Goal: Task Accomplishment & Management: Use online tool/utility

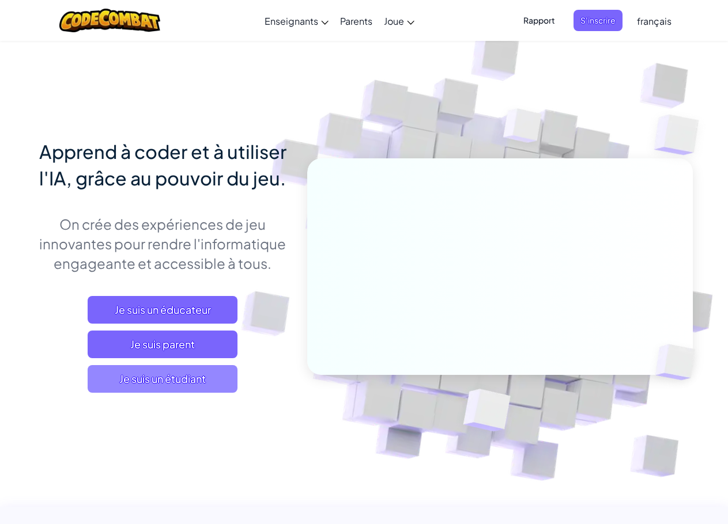
click at [214, 387] on span "Je suis un étudiant" at bounding box center [163, 379] width 150 height 28
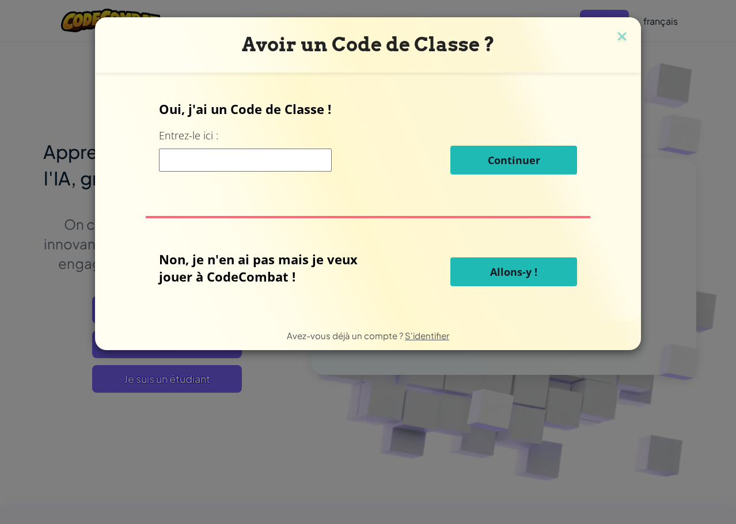
click at [518, 274] on font "Allons-y !" at bounding box center [513, 272] width 47 height 14
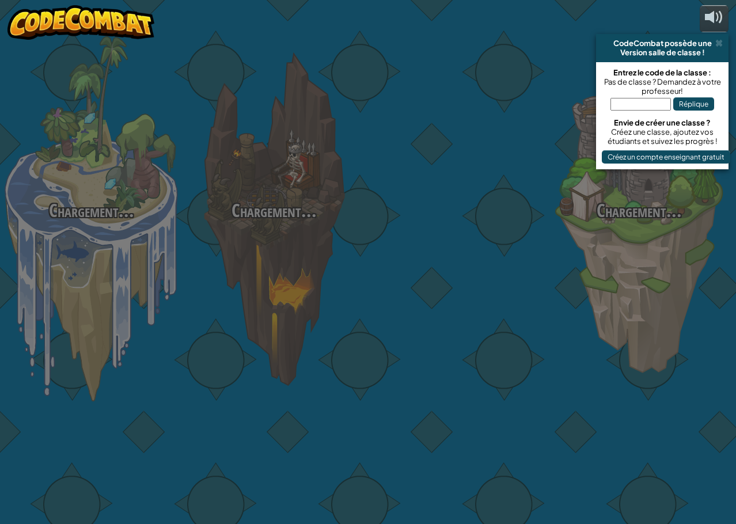
select select "fr"
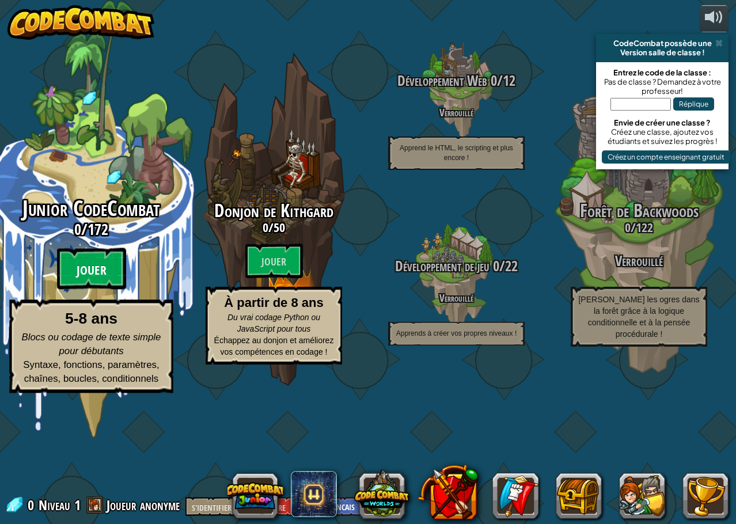
click at [89, 279] on font "Jouer" at bounding box center [92, 270] width 30 height 17
select select "fr"
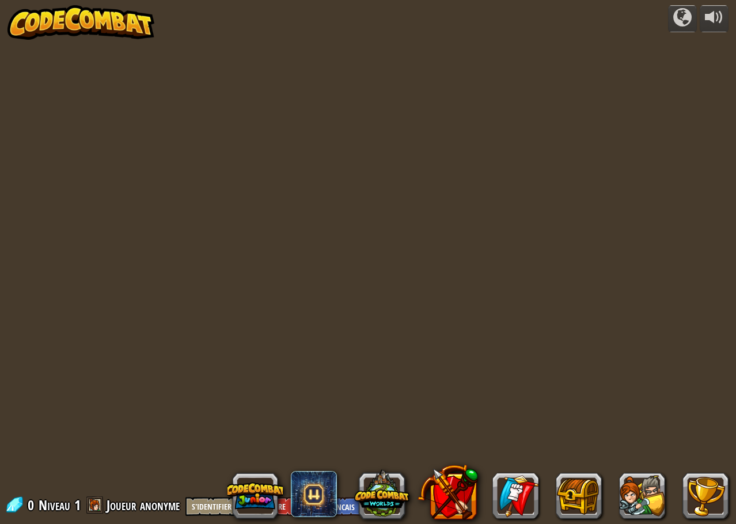
select select "fr"
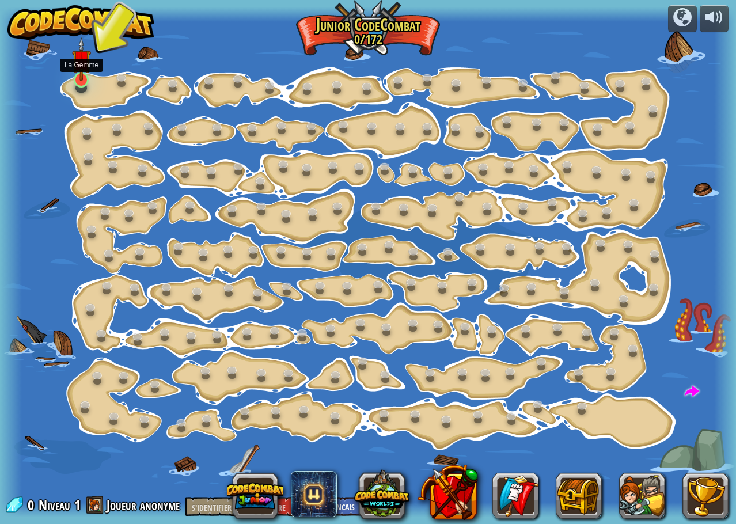
click at [78, 78] on img at bounding box center [81, 59] width 19 height 44
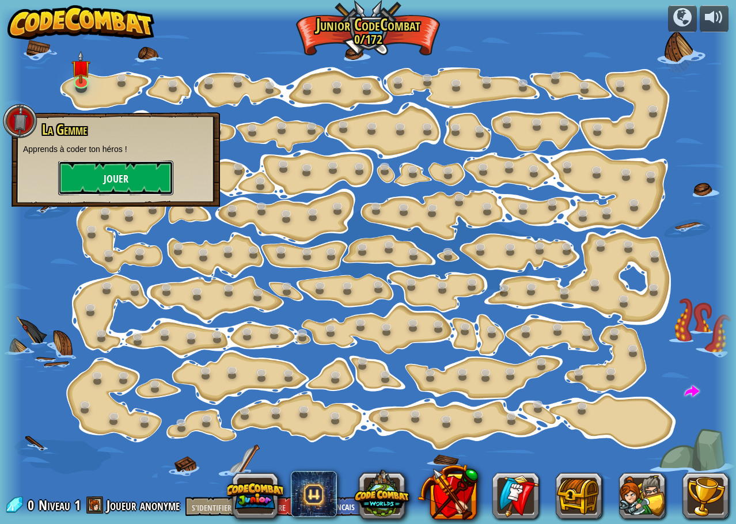
click at [132, 182] on button "Jouer" at bounding box center [115, 178] width 115 height 35
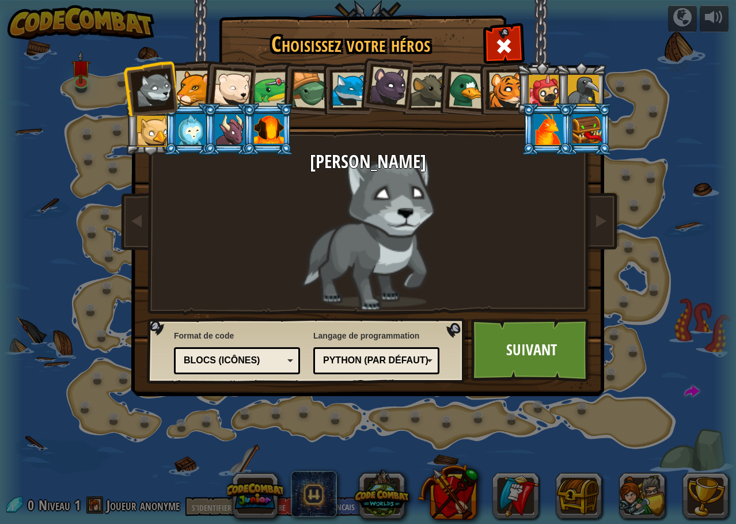
click at [498, 95] on div at bounding box center [506, 90] width 35 height 35
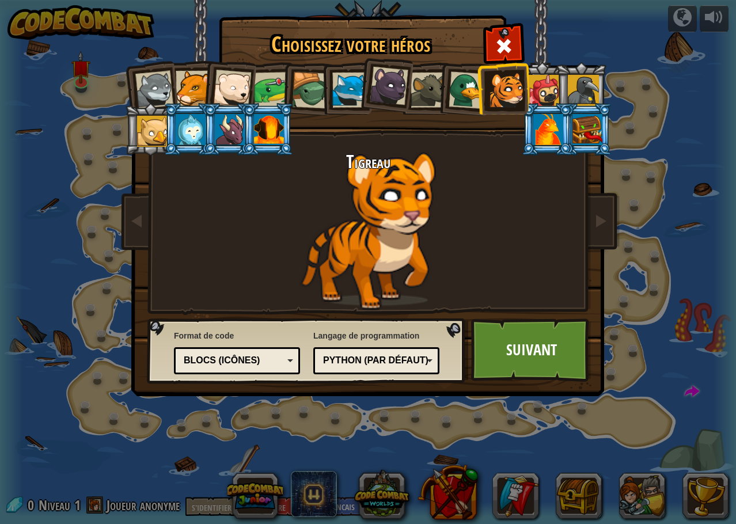
click at [272, 137] on div at bounding box center [269, 129] width 30 height 31
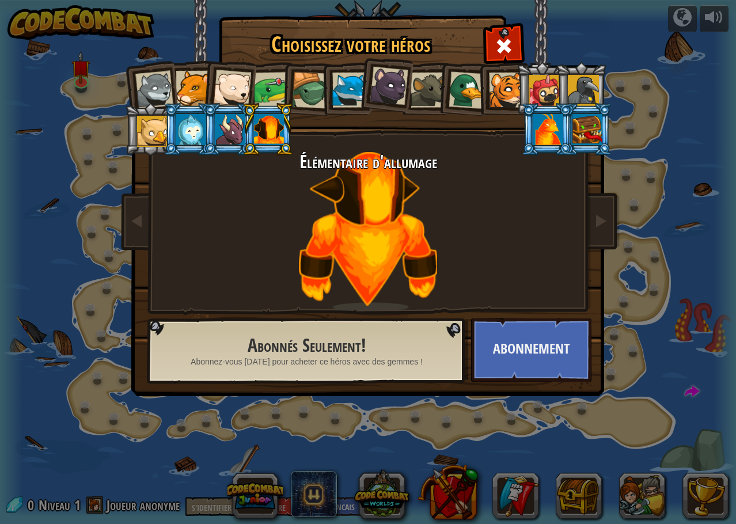
click at [237, 130] on div at bounding box center [230, 129] width 30 height 31
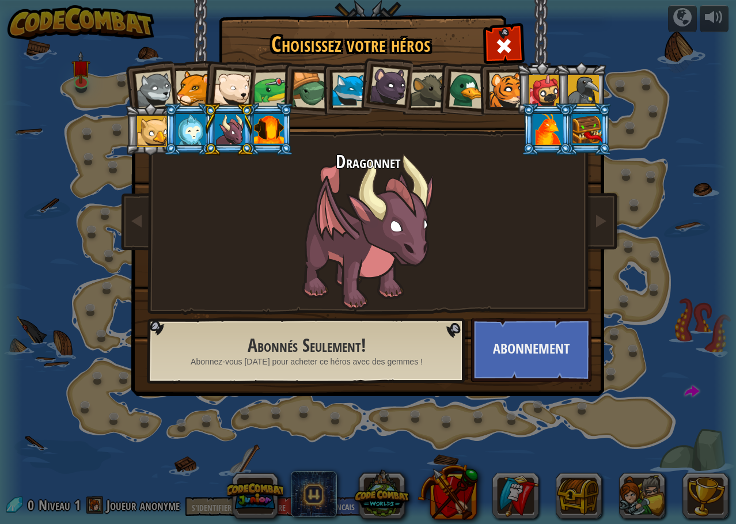
click at [238, 78] on div at bounding box center [232, 89] width 38 height 38
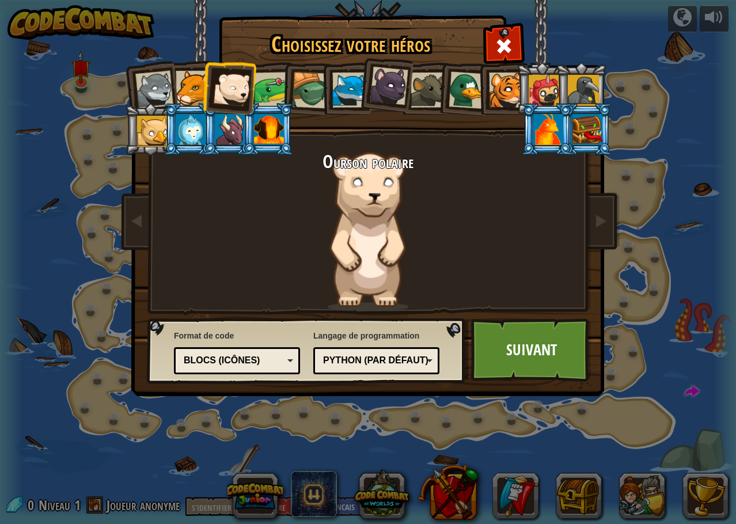
click at [191, 78] on div at bounding box center [193, 88] width 35 height 35
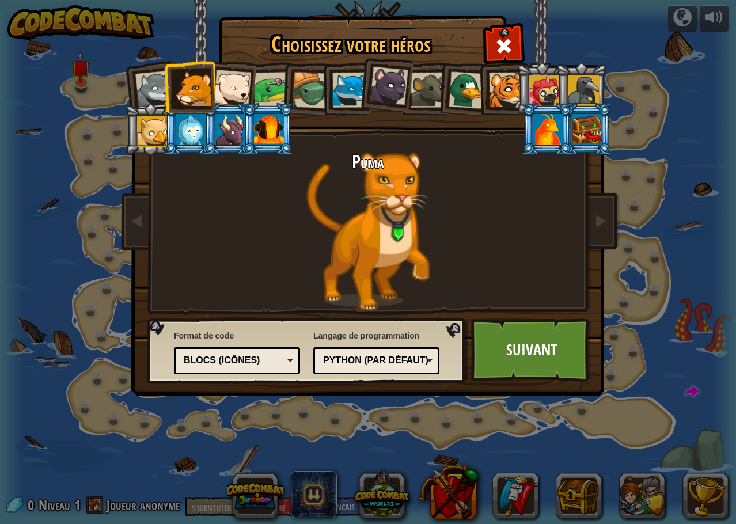
click at [504, 86] on div at bounding box center [506, 90] width 35 height 35
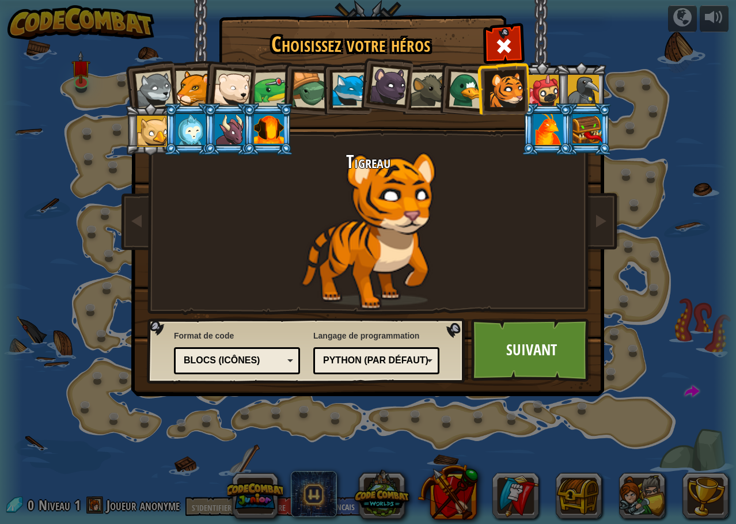
click at [355, 94] on div at bounding box center [349, 90] width 35 height 35
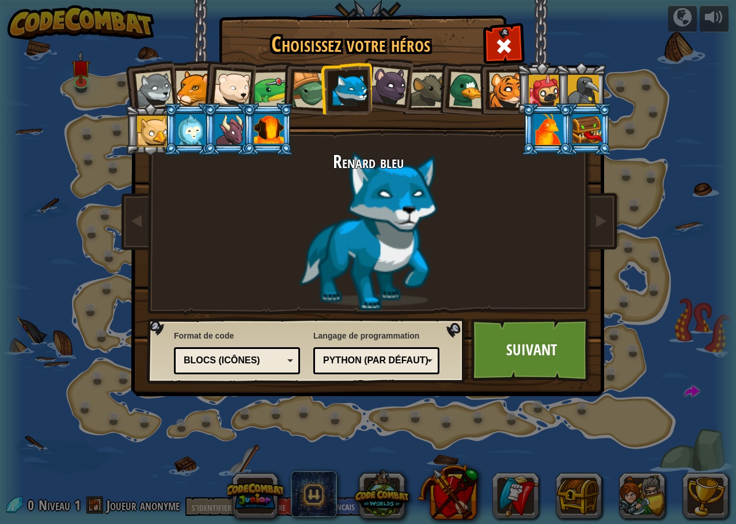
click at [418, 374] on div "Langage de programmation Python (par défaut) JavaScript Lua C++ Java (expérimen…" at bounding box center [376, 352] width 126 height 50
click at [418, 365] on div "Python (par défaut)" at bounding box center [373, 360] width 100 height 13
click at [423, 161] on h2 "Renard bleu" at bounding box center [368, 162] width 432 height 20
click at [433, 373] on div "Python (par défaut) JavaScript Lua C++ Java (expérimental) Python (par défaut)" at bounding box center [376, 360] width 126 height 27
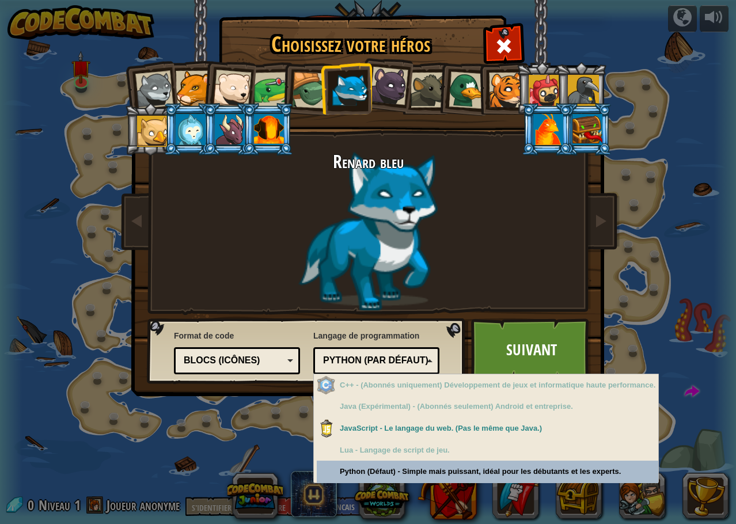
click at [401, 477] on div "Choisissez votre héros 0 [PERSON_NAME] Puma Ourson polaire Grenouille Tortue Re…" at bounding box center [368, 262] width 736 height 524
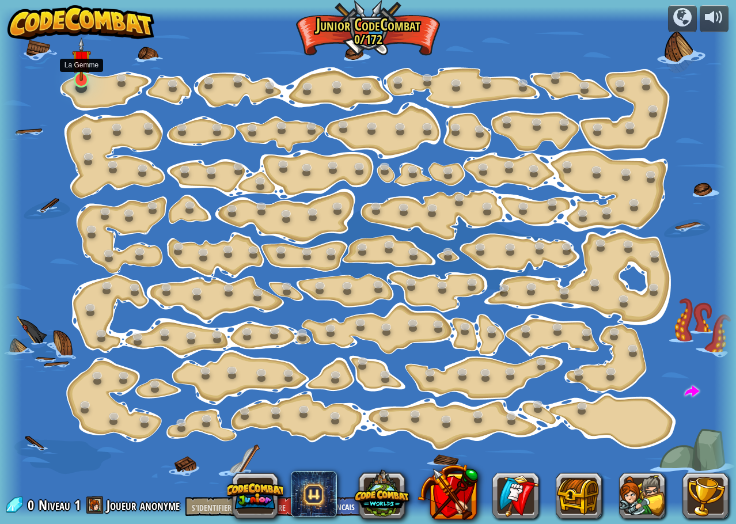
click at [77, 78] on img at bounding box center [81, 59] width 19 height 44
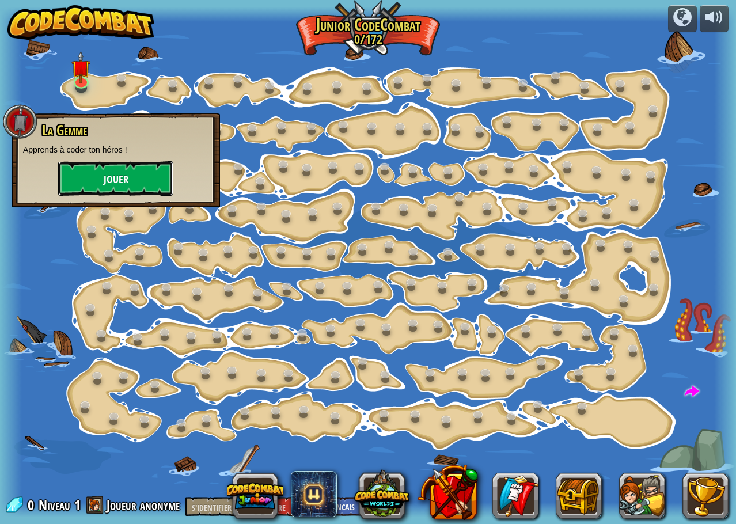
click at [133, 182] on button "Jouer" at bounding box center [115, 178] width 115 height 35
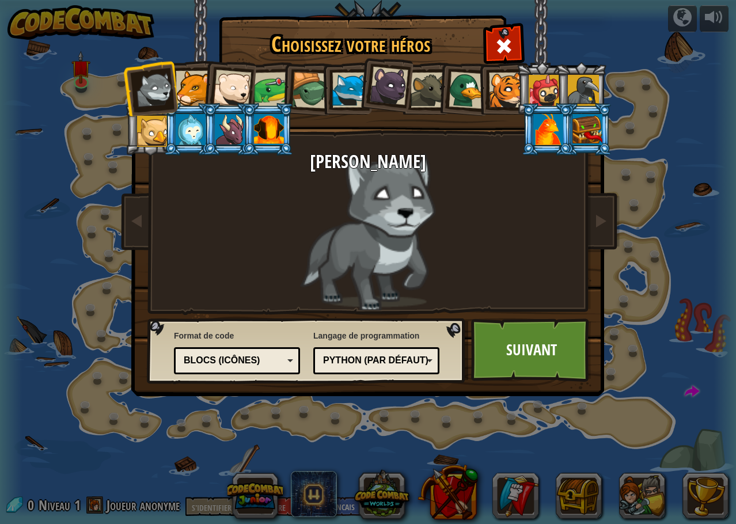
click at [237, 365] on div "Blocs (icônes)" at bounding box center [234, 360] width 100 height 13
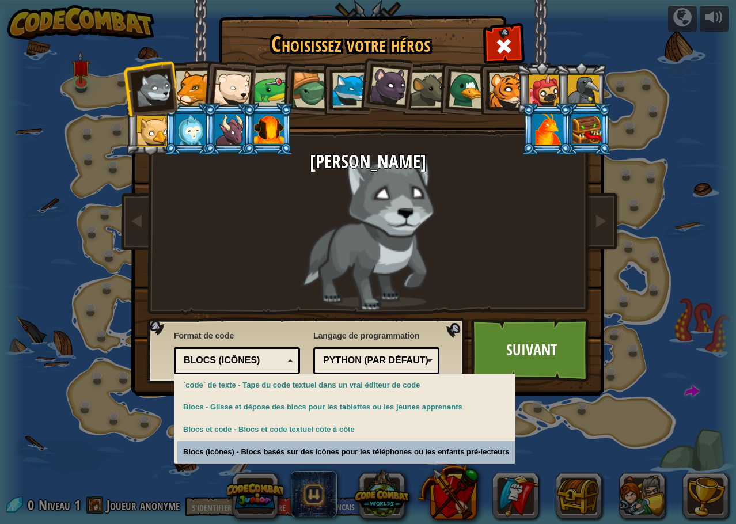
click at [310, 447] on div "Choisissez votre héros 0 [PERSON_NAME] Puma Ourson polaire Grenouille Tortue Re…" at bounding box center [368, 262] width 736 height 524
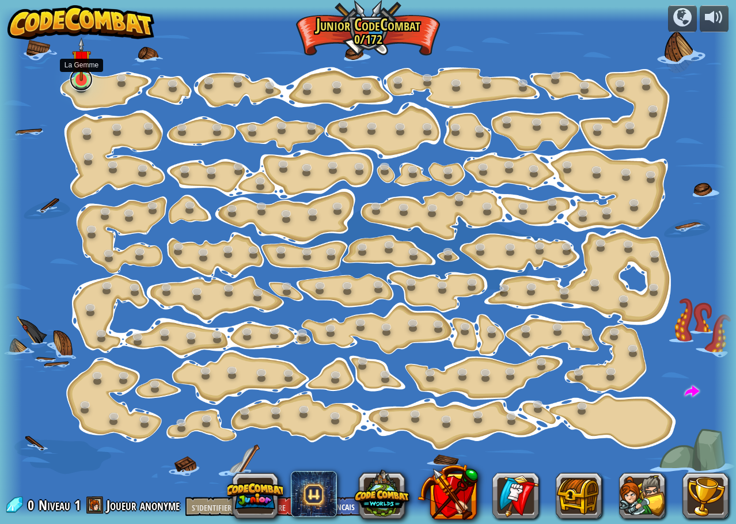
click at [79, 81] on link at bounding box center [81, 79] width 23 height 23
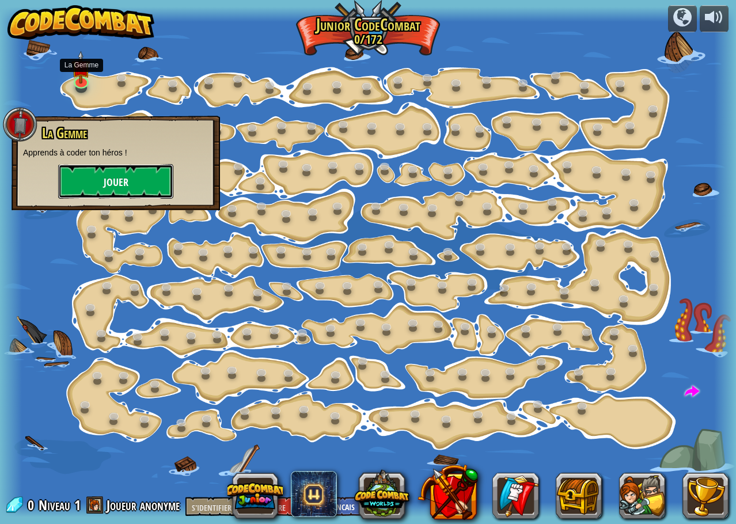
click at [89, 179] on button "Jouer" at bounding box center [115, 181] width 115 height 35
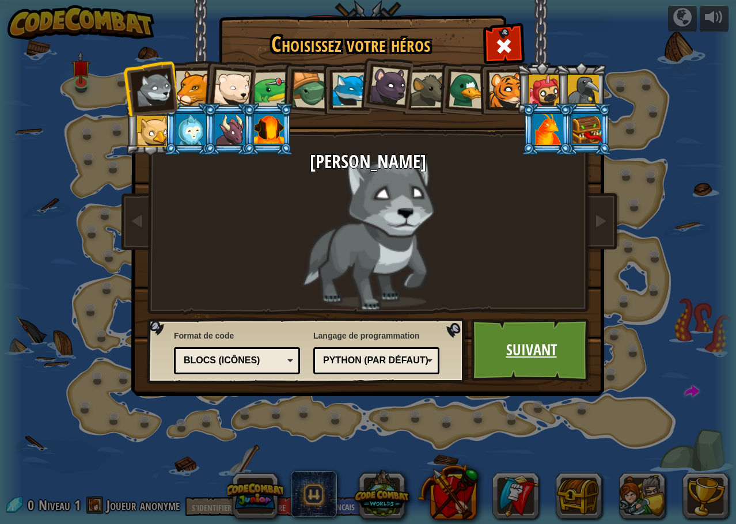
click at [548, 343] on font "Suivant" at bounding box center [531, 349] width 51 height 21
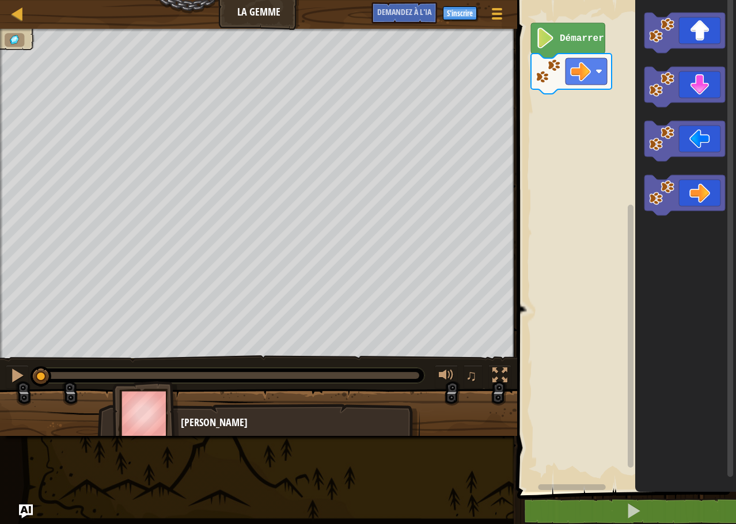
click at [579, 96] on rect "Espace de travail de Blocky" at bounding box center [625, 243] width 222 height 498
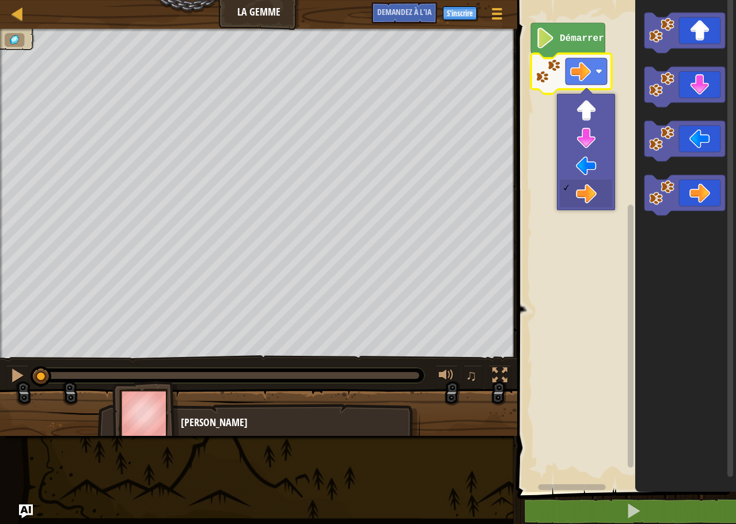
click at [575, 35] on text "Démarrer" at bounding box center [582, 38] width 44 height 10
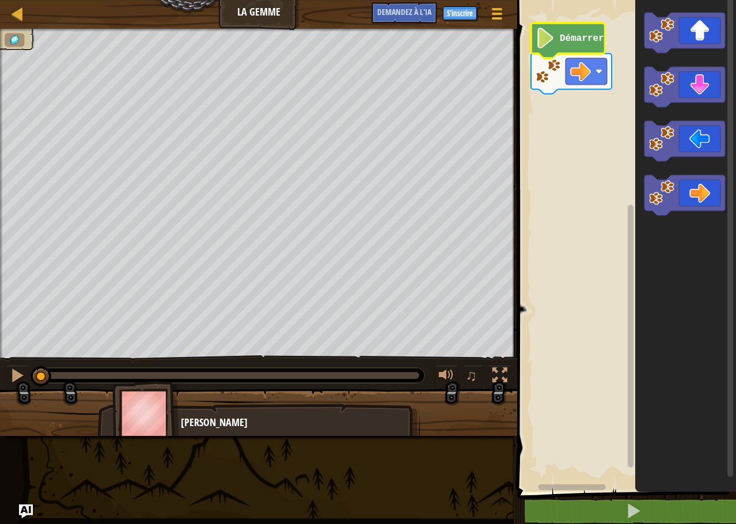
click at [563, 40] on text "Démarrer" at bounding box center [582, 38] width 44 height 10
click at [546, 41] on image "Espace de travail de Blocky" at bounding box center [546, 38] width 20 height 21
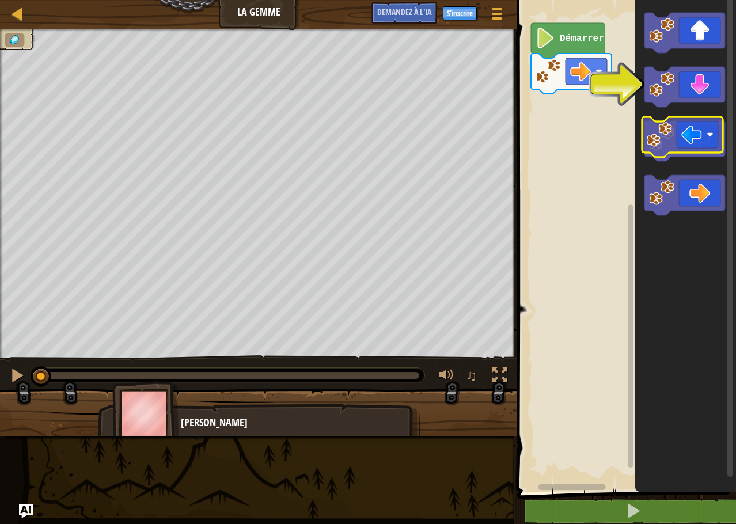
click at [686, 139] on icon "Espace de travail de Blocky" at bounding box center [685, 141] width 81 height 40
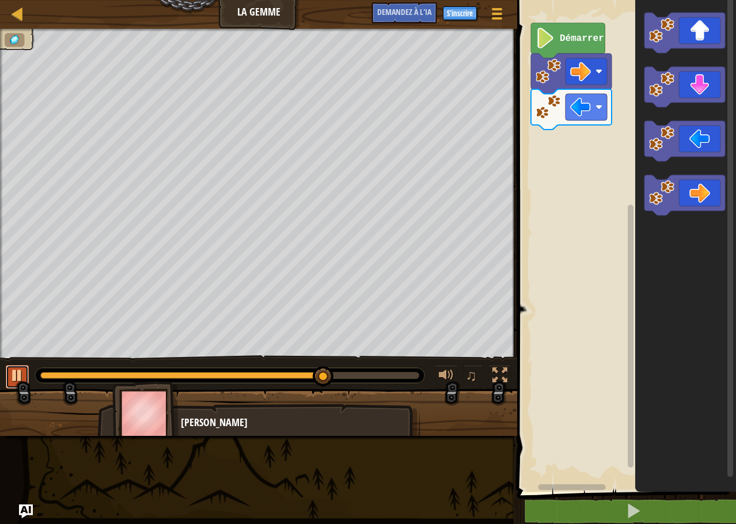
click at [21, 375] on div at bounding box center [17, 375] width 15 height 15
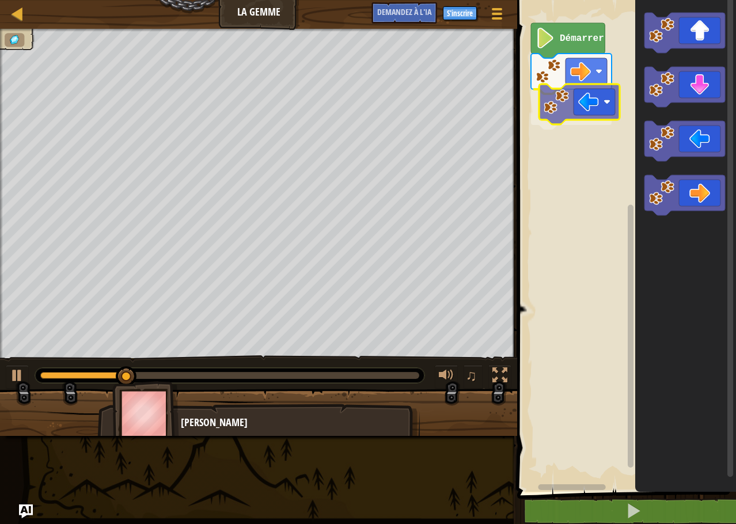
click at [588, 110] on div "Démarrer" at bounding box center [625, 243] width 222 height 498
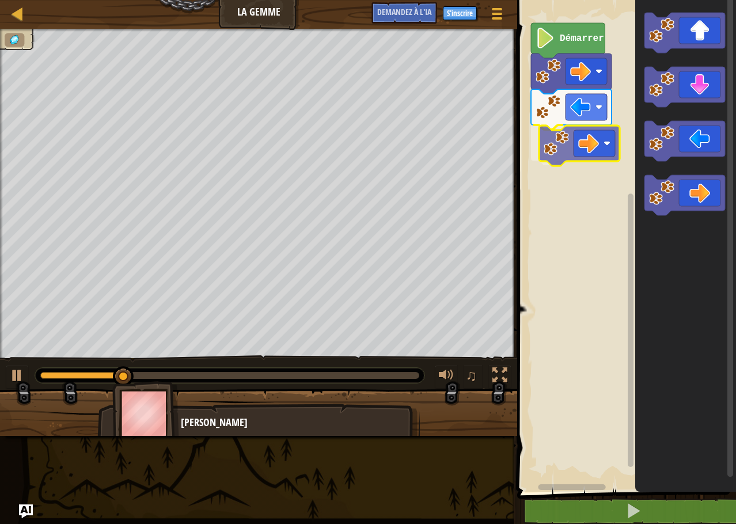
click at [568, 144] on div "Démarrer" at bounding box center [625, 243] width 222 height 498
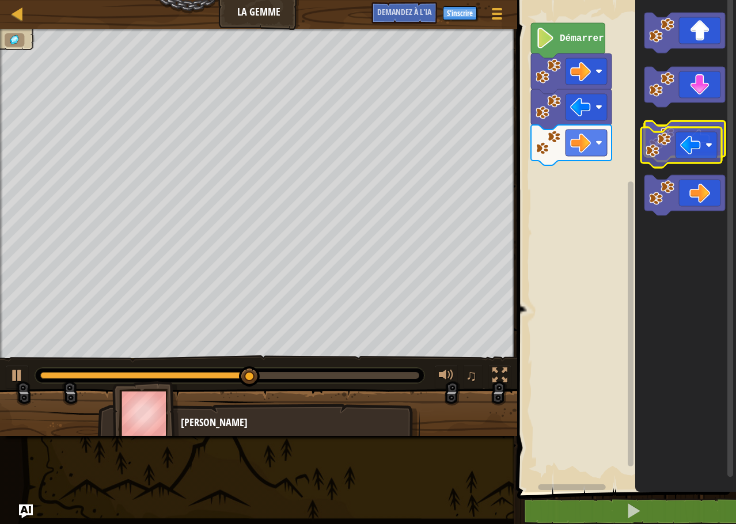
click at [670, 157] on g "Espace de travail de Blocky" at bounding box center [685, 141] width 81 height 40
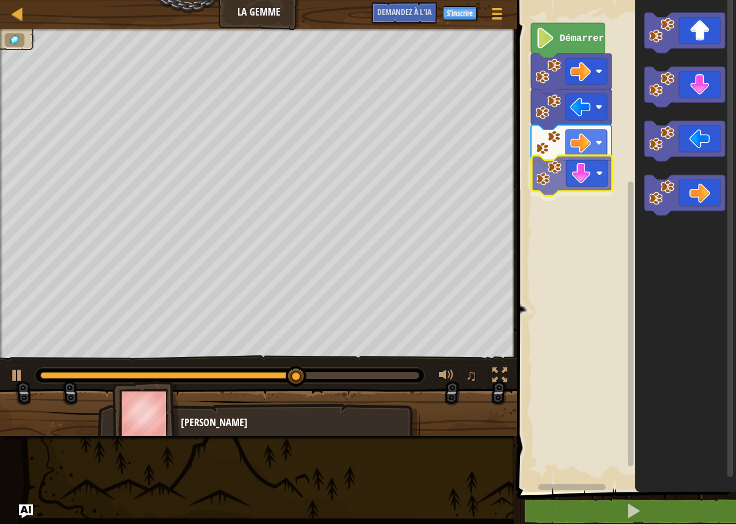
click at [581, 181] on div "Démarrer" at bounding box center [625, 243] width 222 height 498
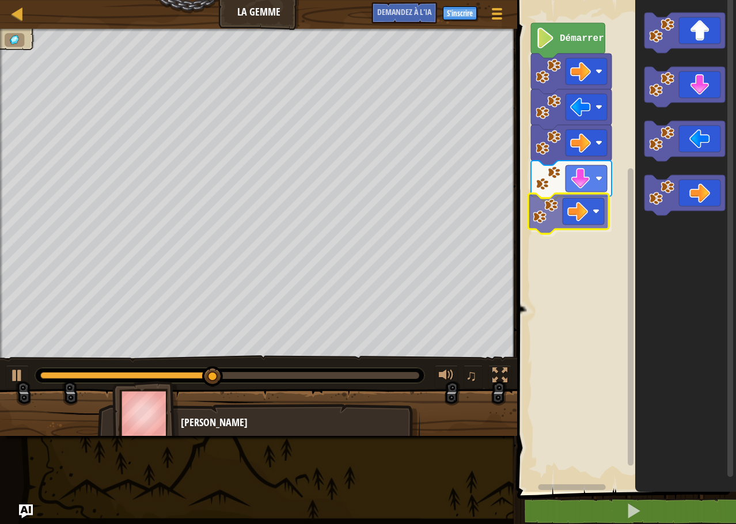
click at [572, 206] on div "Démarrer" at bounding box center [625, 243] width 222 height 498
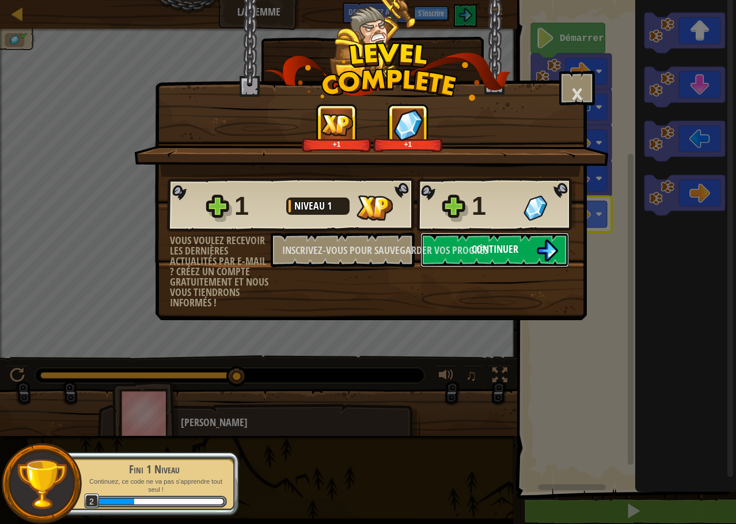
click at [531, 251] on button "Continuer" at bounding box center [494, 250] width 149 height 35
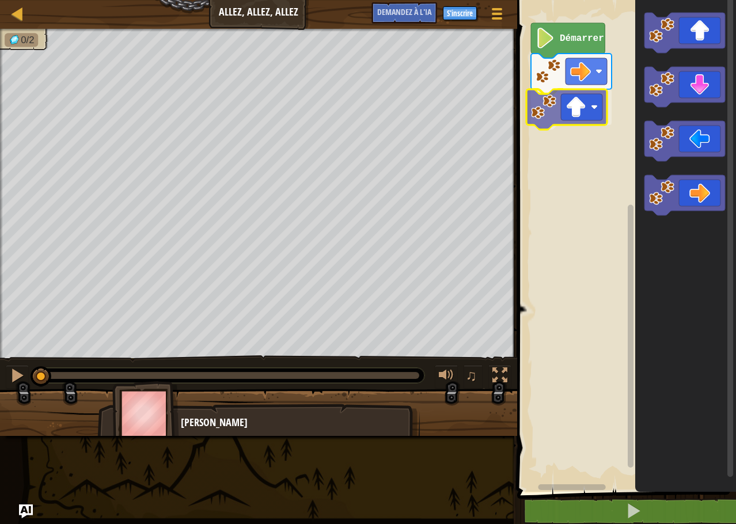
click at [578, 112] on div "Démarrer" at bounding box center [625, 243] width 222 height 498
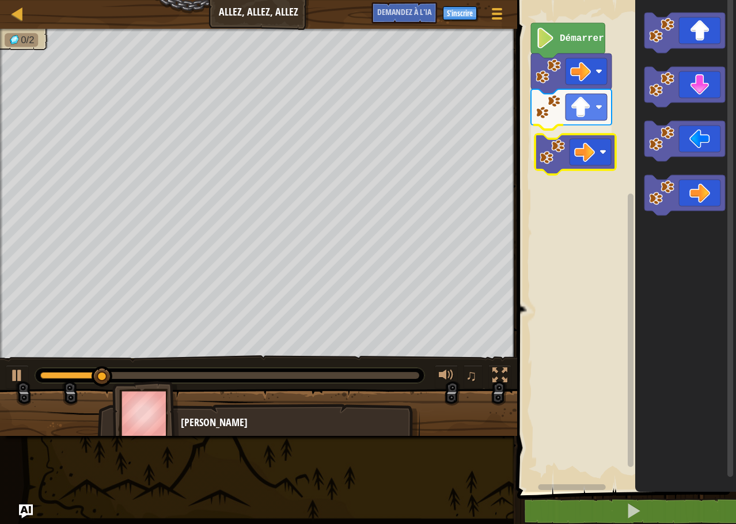
click at [572, 145] on div "Démarrer" at bounding box center [625, 243] width 222 height 498
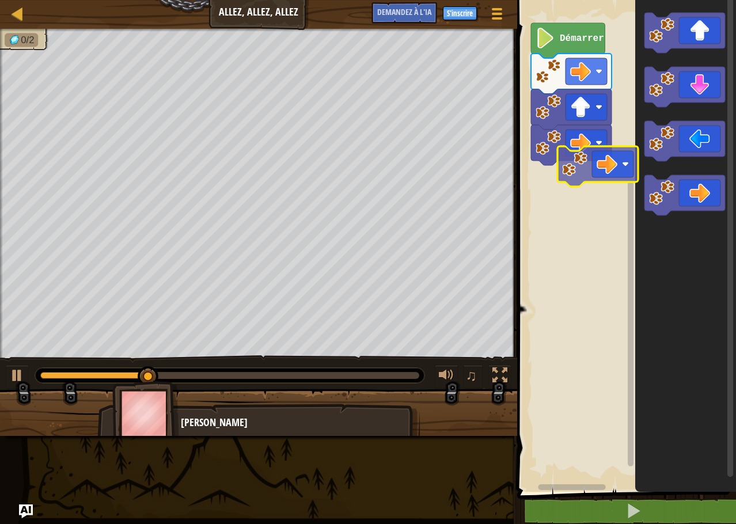
click at [567, 166] on div "Démarrer" at bounding box center [625, 243] width 222 height 498
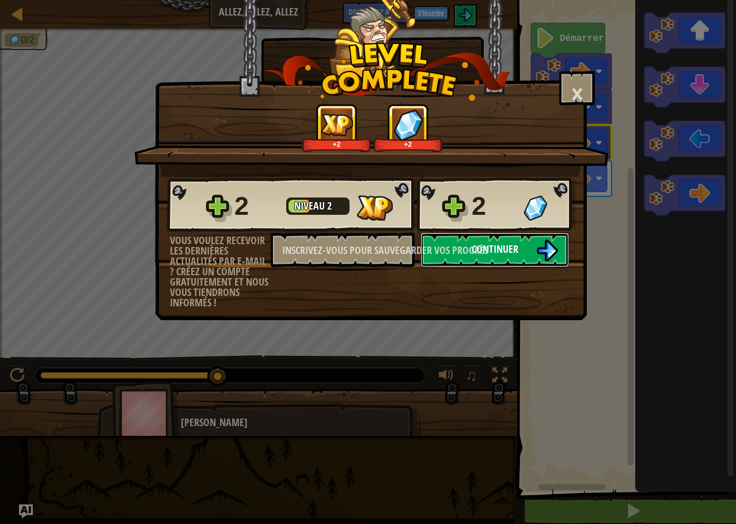
click at [527, 247] on button "Continuer" at bounding box center [494, 250] width 149 height 35
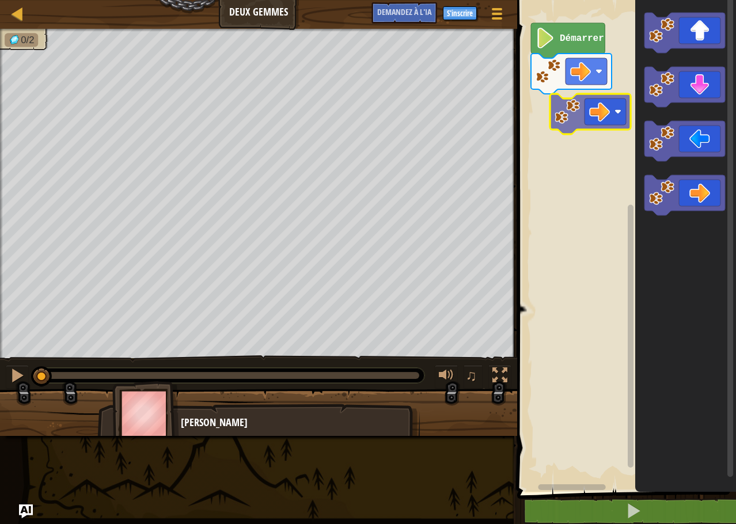
click at [585, 122] on div "Démarrer" at bounding box center [625, 243] width 222 height 498
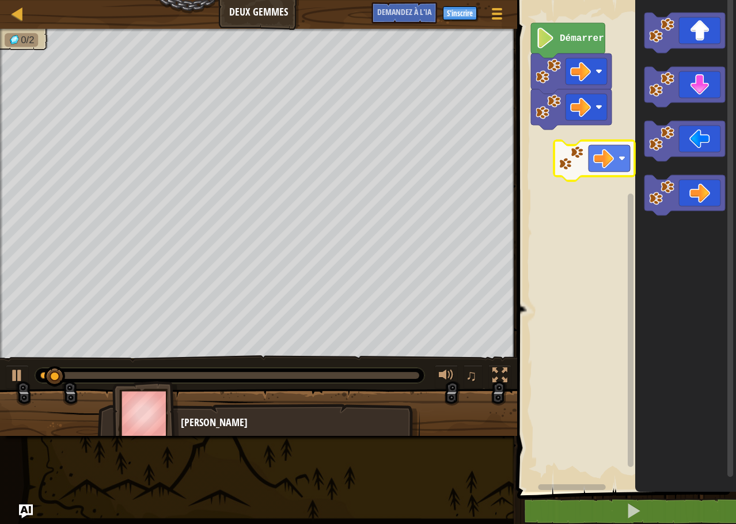
click at [575, 160] on div "Démarrer" at bounding box center [625, 243] width 222 height 498
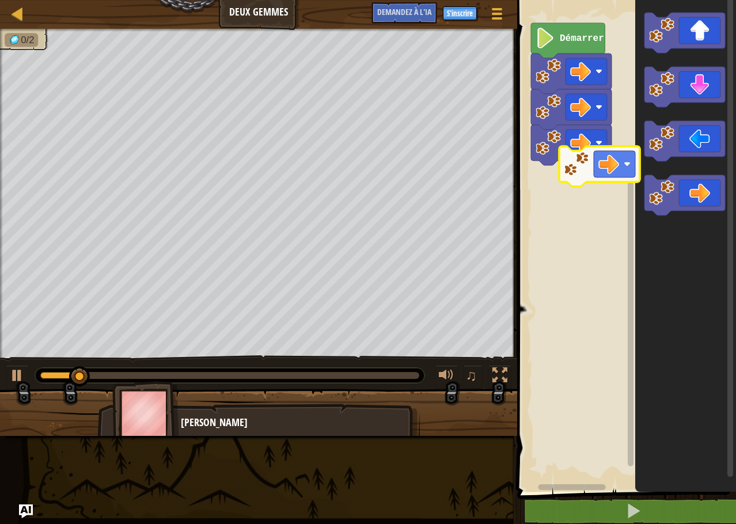
click at [594, 173] on div "Démarrer" at bounding box center [625, 243] width 222 height 498
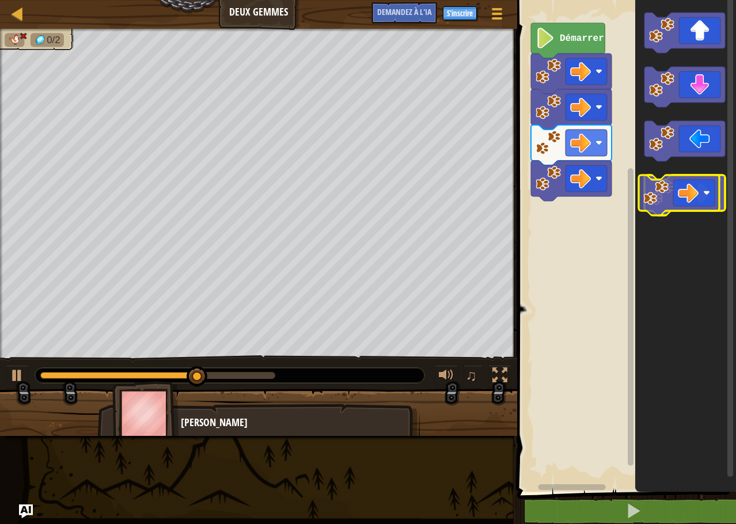
click at [678, 207] on icon "Espace de travail de Blocky" at bounding box center [685, 195] width 81 height 40
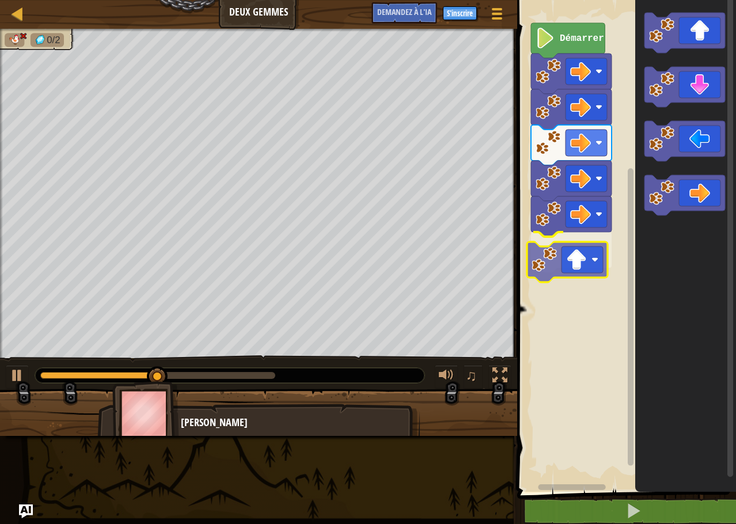
click at [579, 265] on div "Démarrer" at bounding box center [625, 243] width 222 height 498
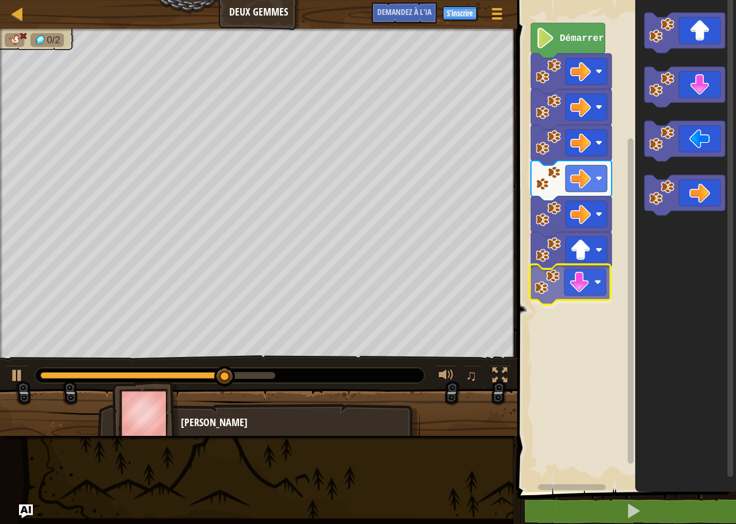
click at [578, 296] on div "Démarrer" at bounding box center [625, 243] width 222 height 498
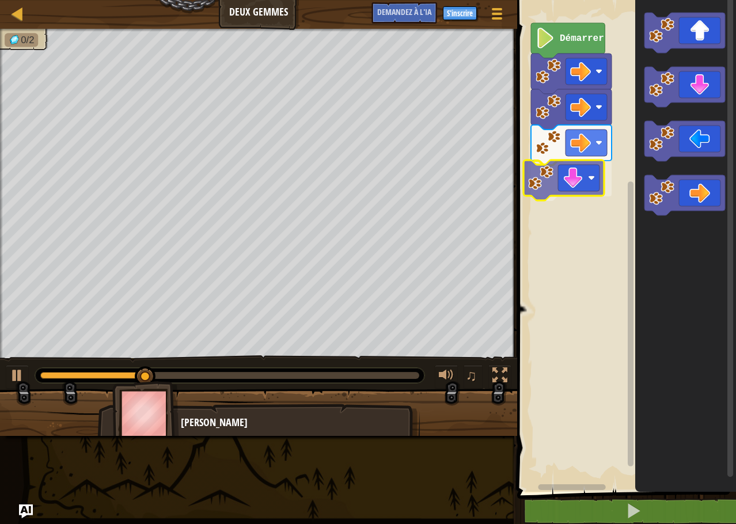
click at [577, 185] on div "Démarrer" at bounding box center [625, 243] width 222 height 498
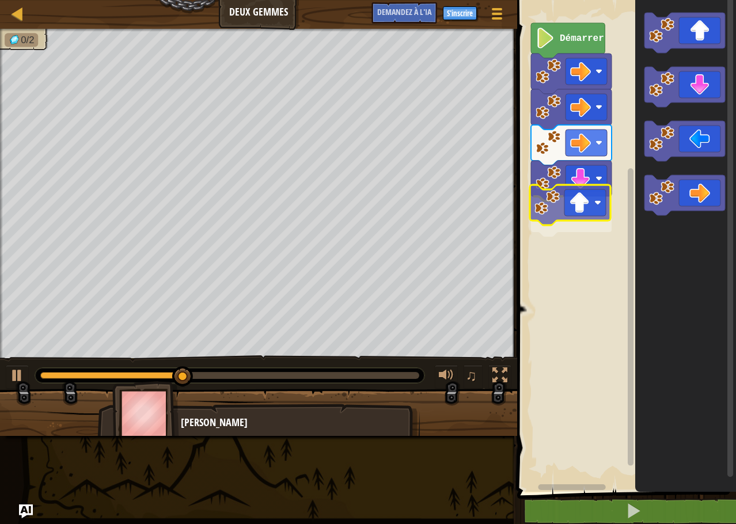
click at [581, 214] on div "Démarrer" at bounding box center [625, 243] width 222 height 498
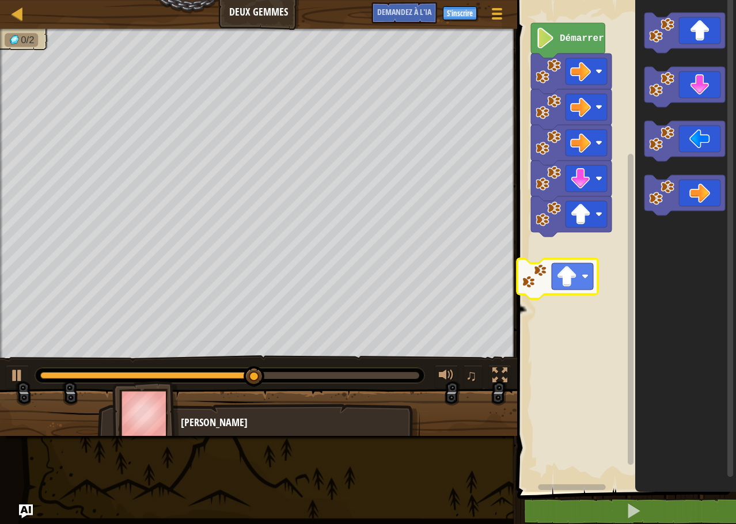
click at [551, 287] on div "Démarrer" at bounding box center [625, 243] width 222 height 498
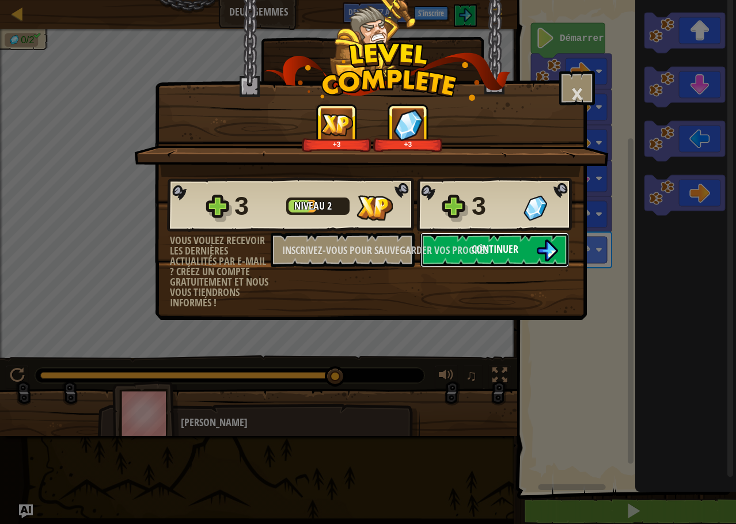
click at [533, 254] on button "Continuer" at bounding box center [494, 250] width 149 height 35
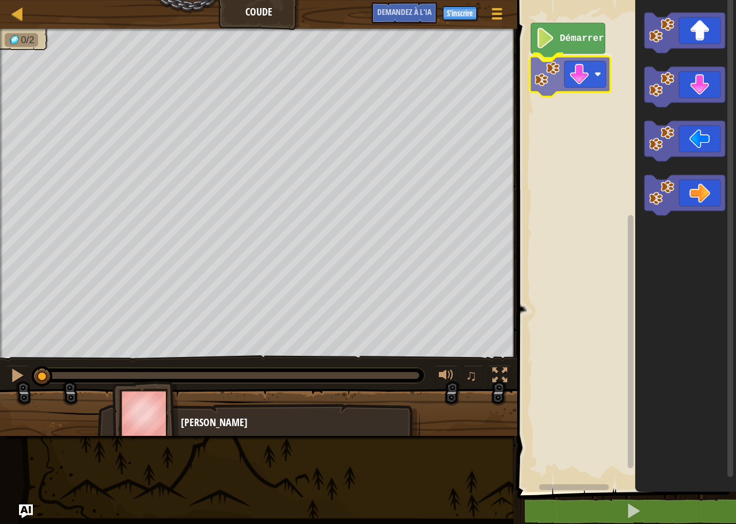
click at [563, 75] on div "Démarrer" at bounding box center [625, 243] width 222 height 498
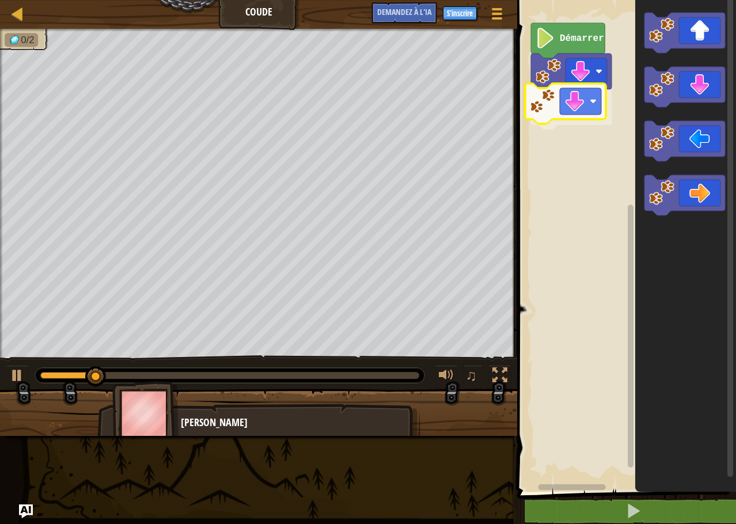
click at [556, 107] on div "Démarrer" at bounding box center [625, 243] width 222 height 498
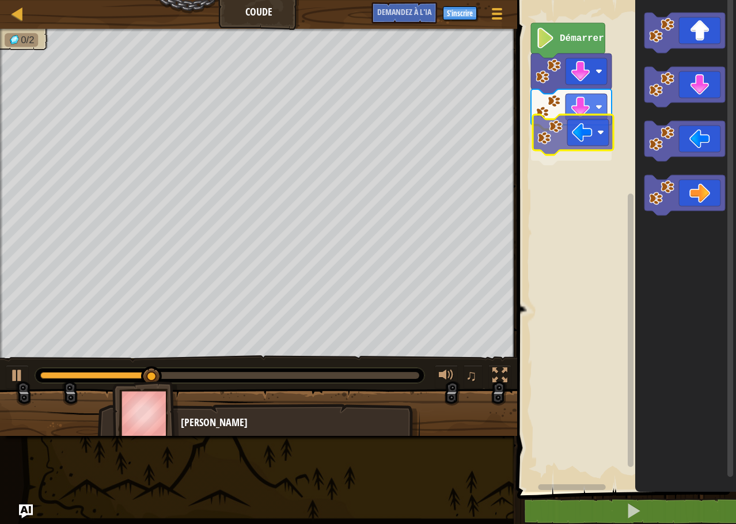
click at [569, 143] on div "Démarrer" at bounding box center [625, 243] width 222 height 498
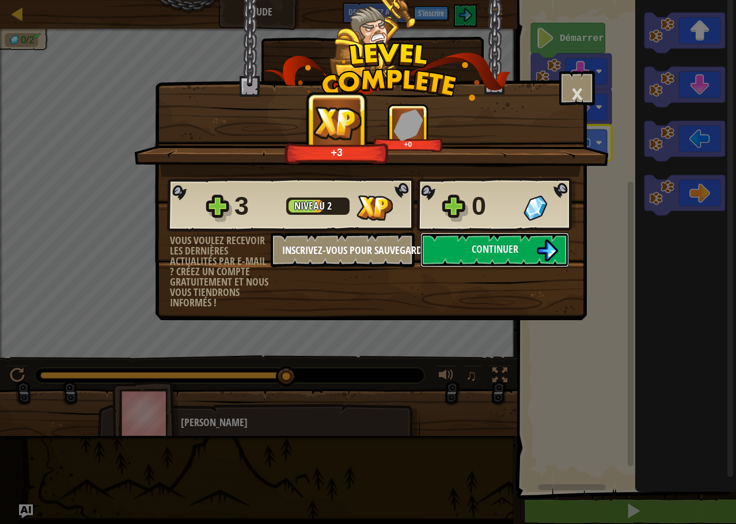
click at [488, 255] on div "3 Niveau 2 0 Vous voulez recevoir les dernières actualités par e-mail ? Créez u…" at bounding box center [371, 242] width 431 height 131
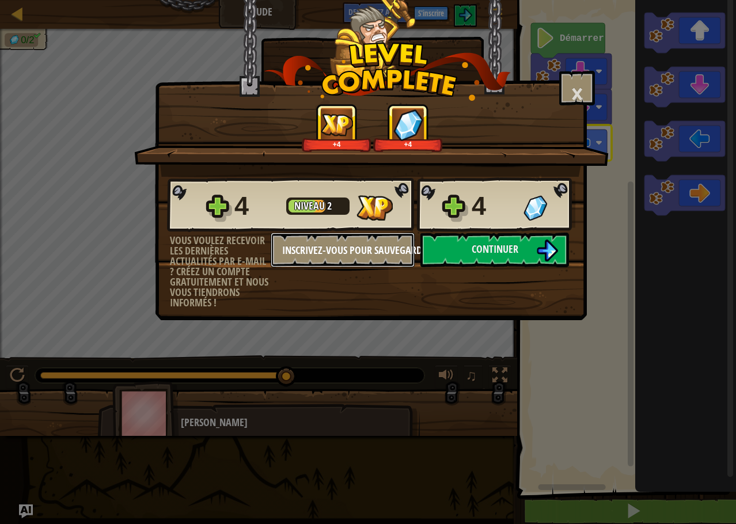
click at [488, 255] on div "4 Niveau 2 4 Vous voulez recevoir les dernières actualités par e-mail ? Créez u…" at bounding box center [371, 242] width 431 height 131
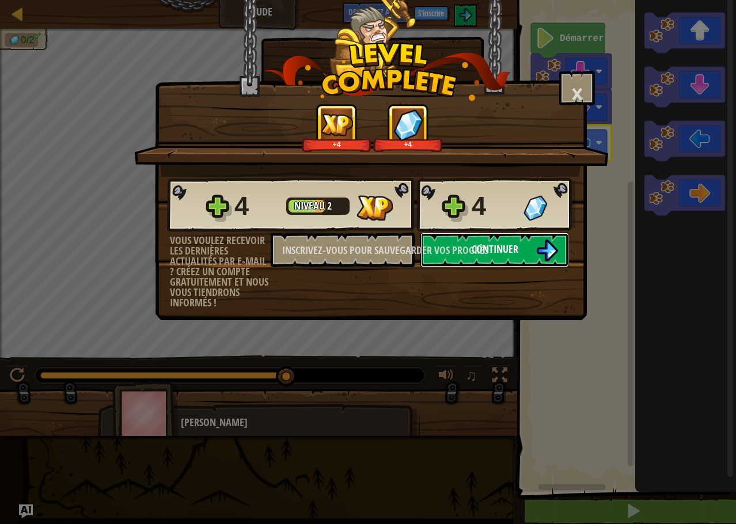
click at [494, 253] on font "Continuer" at bounding box center [495, 249] width 47 height 14
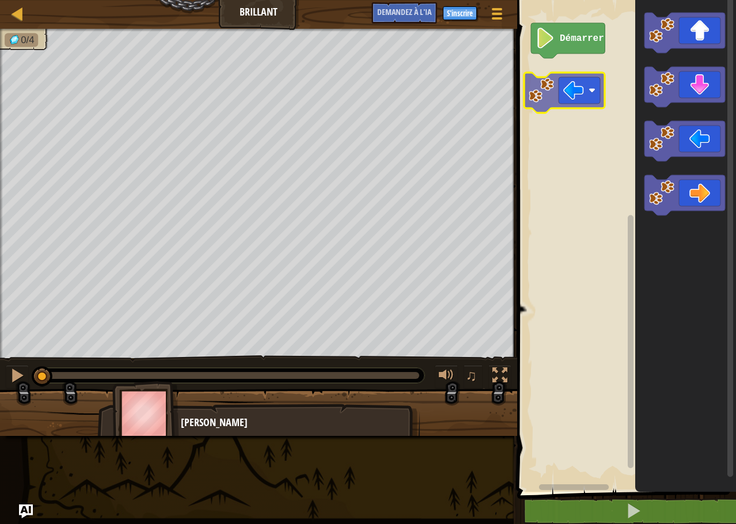
click at [553, 94] on div "Démarrer" at bounding box center [625, 243] width 222 height 498
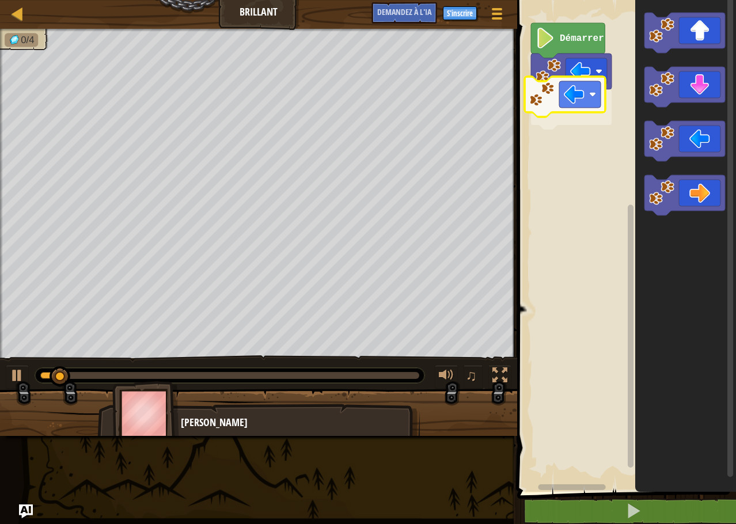
click at [551, 106] on div "Démarrer" at bounding box center [625, 243] width 222 height 498
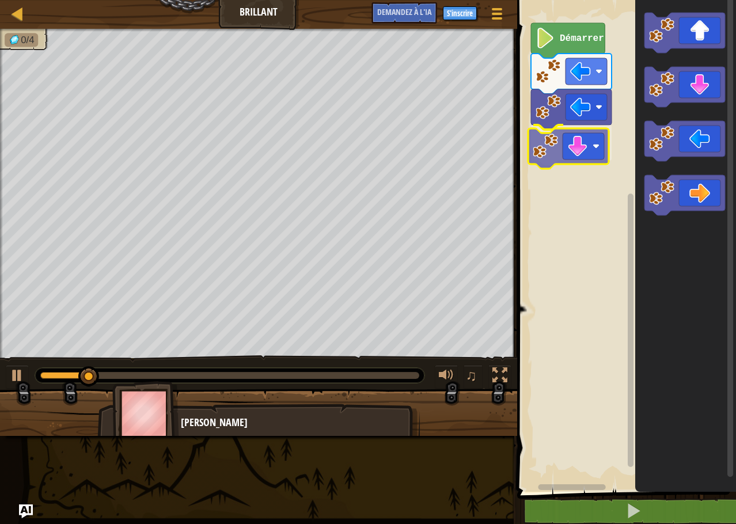
click at [567, 154] on div "Démarrer" at bounding box center [625, 243] width 222 height 498
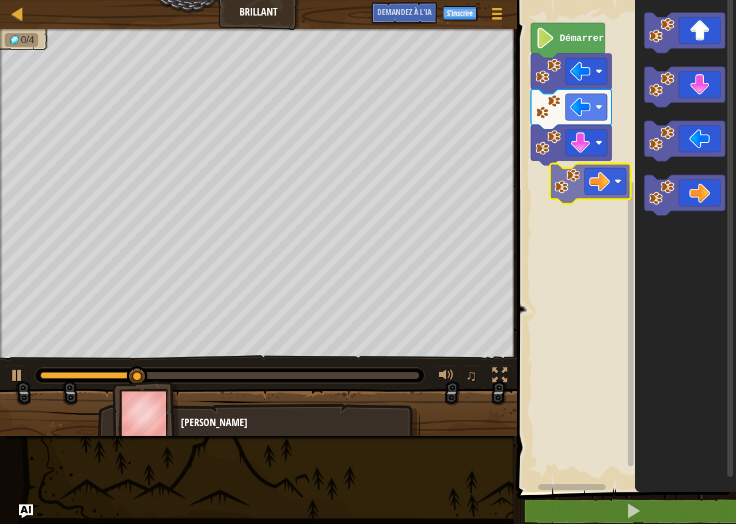
click at [585, 185] on div "Démarrer" at bounding box center [625, 243] width 222 height 498
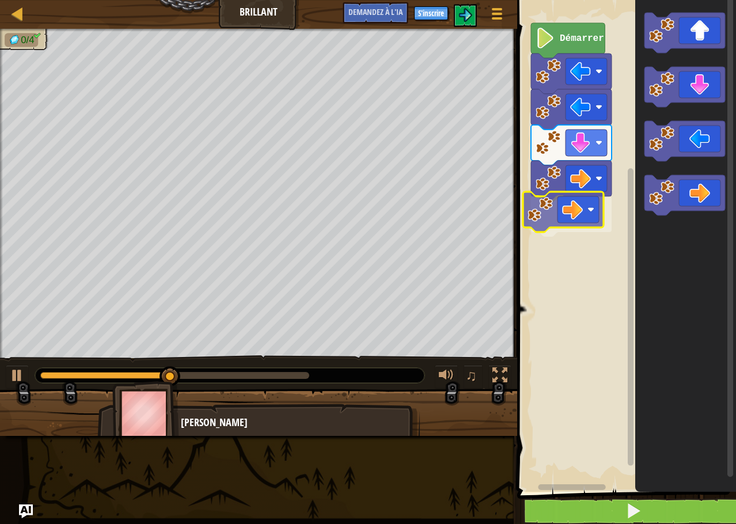
click at [554, 219] on div "Démarrer" at bounding box center [625, 243] width 222 height 498
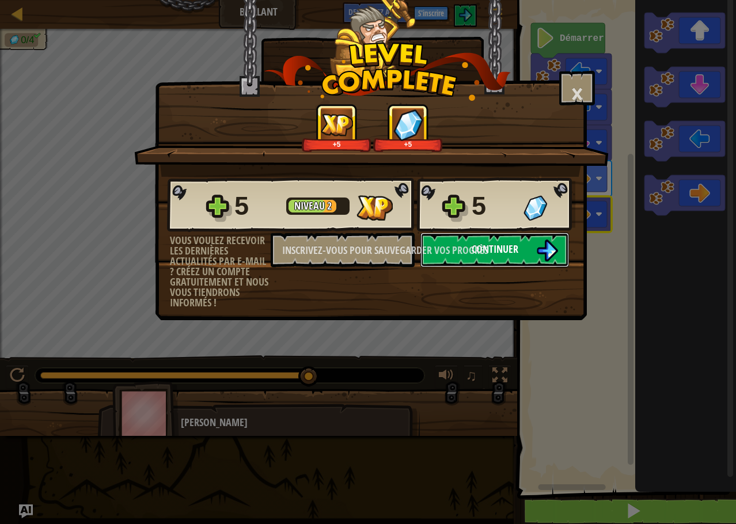
click at [499, 259] on button "Continuer" at bounding box center [494, 250] width 149 height 35
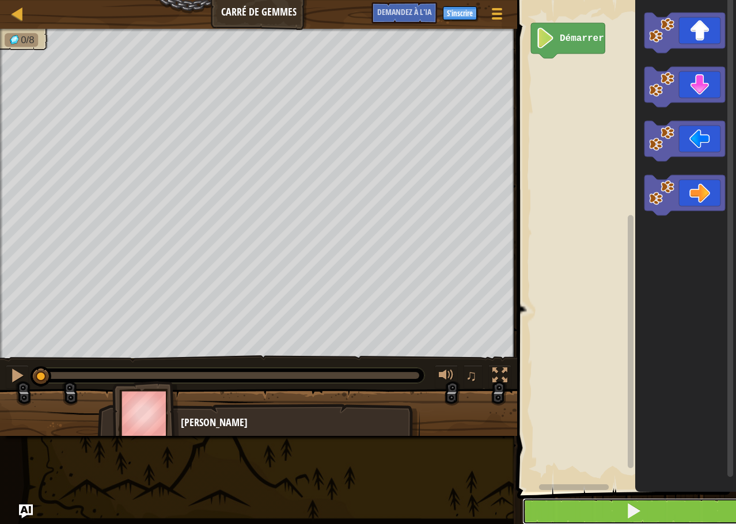
click at [638, 513] on span at bounding box center [634, 511] width 16 height 16
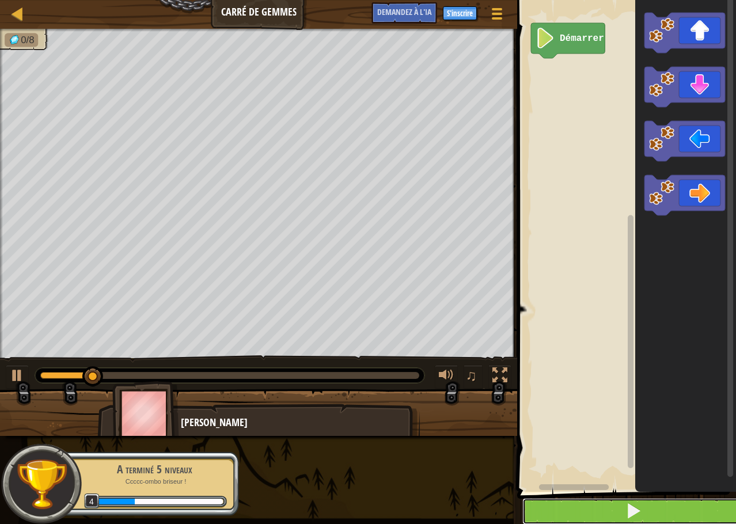
click at [638, 513] on span at bounding box center [634, 511] width 16 height 16
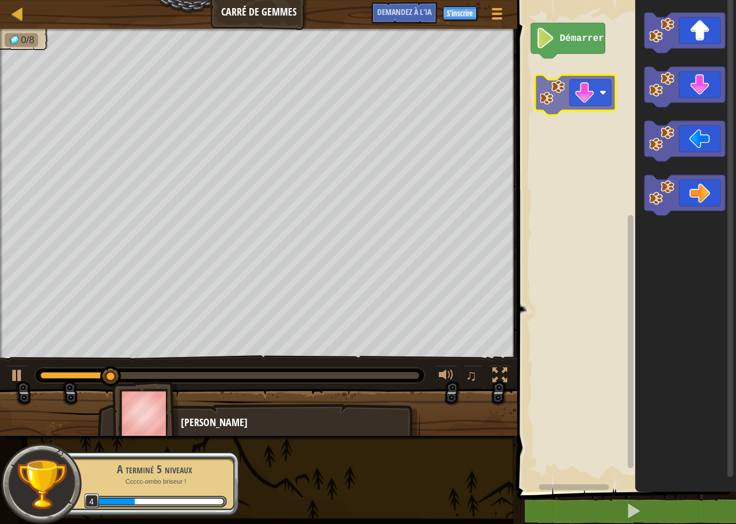
click at [575, 90] on div "Démarrer" at bounding box center [625, 243] width 222 height 498
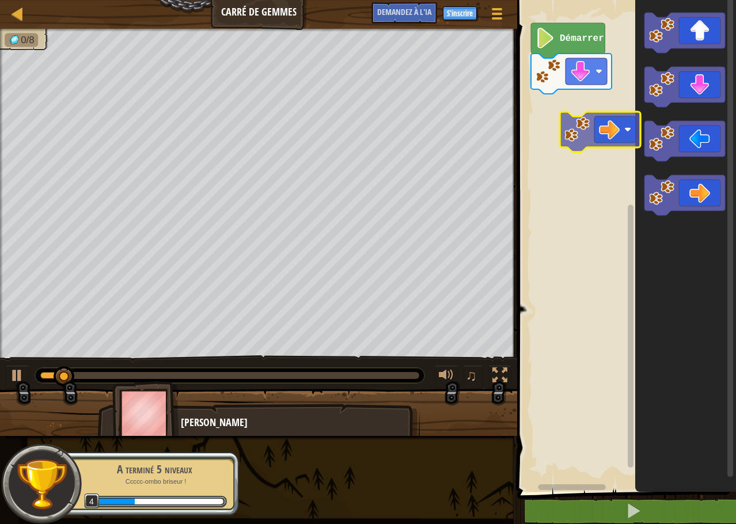
click at [611, 137] on div "Démarrer" at bounding box center [625, 243] width 222 height 498
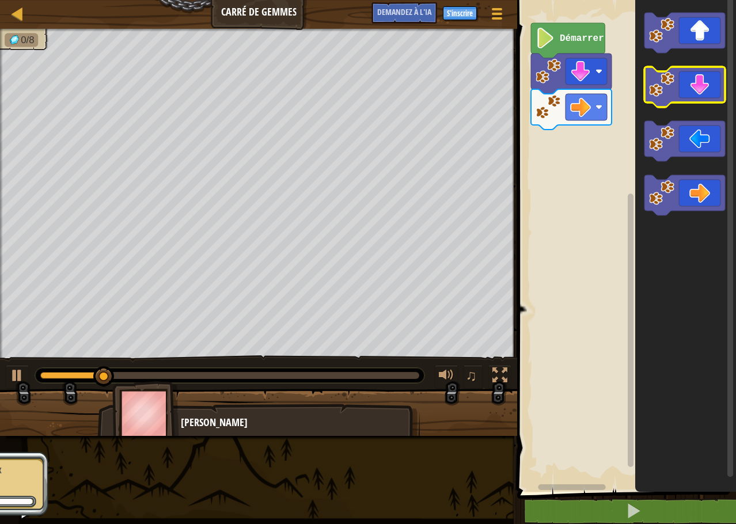
click at [690, 94] on icon "Espace de travail de Blocky" at bounding box center [685, 87] width 81 height 40
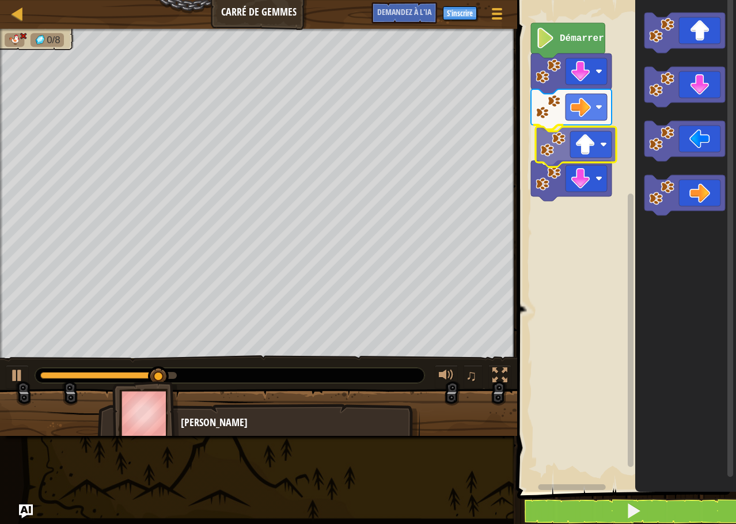
click at [581, 156] on div "Démarrer" at bounding box center [625, 243] width 222 height 498
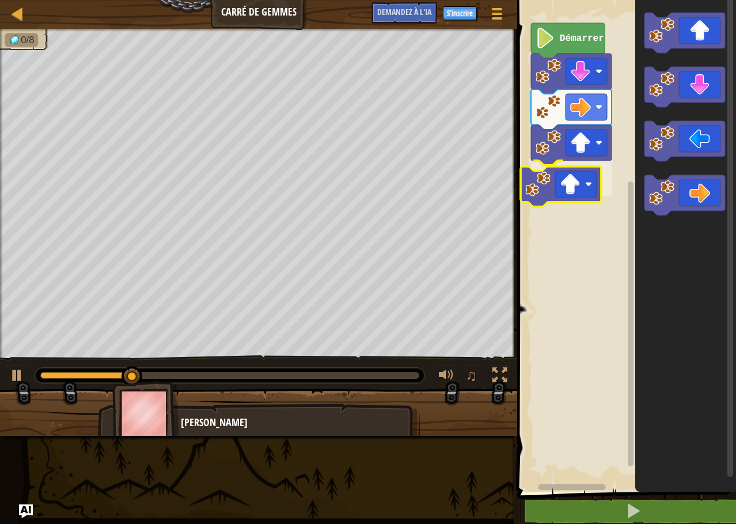
click at [567, 191] on div "Démarrer" at bounding box center [625, 243] width 222 height 498
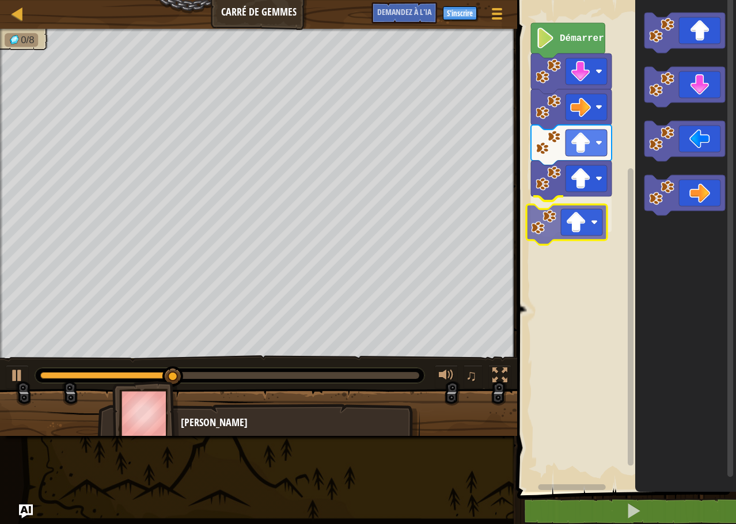
click at [555, 230] on div "Démarrer" at bounding box center [625, 243] width 222 height 498
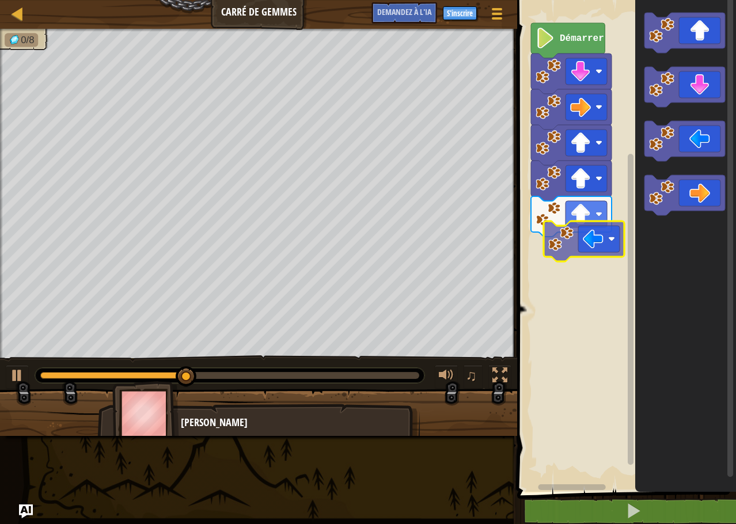
click at [563, 260] on div "Démarrer" at bounding box center [625, 243] width 222 height 498
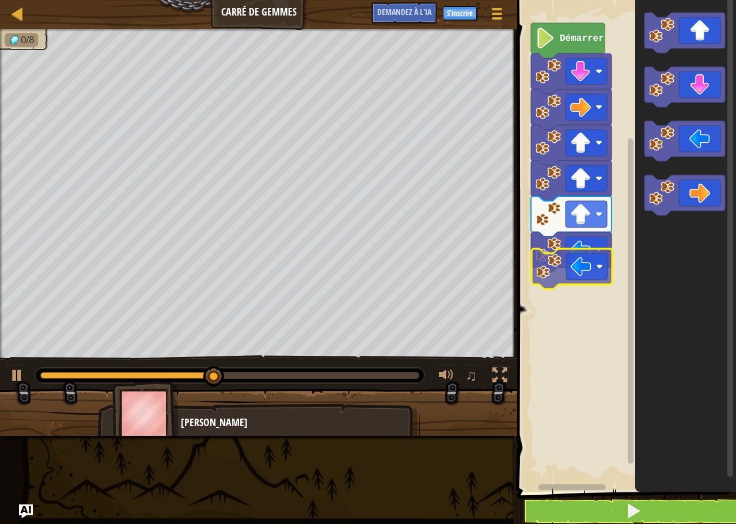
click at [582, 276] on div "Démarrer" at bounding box center [625, 243] width 222 height 498
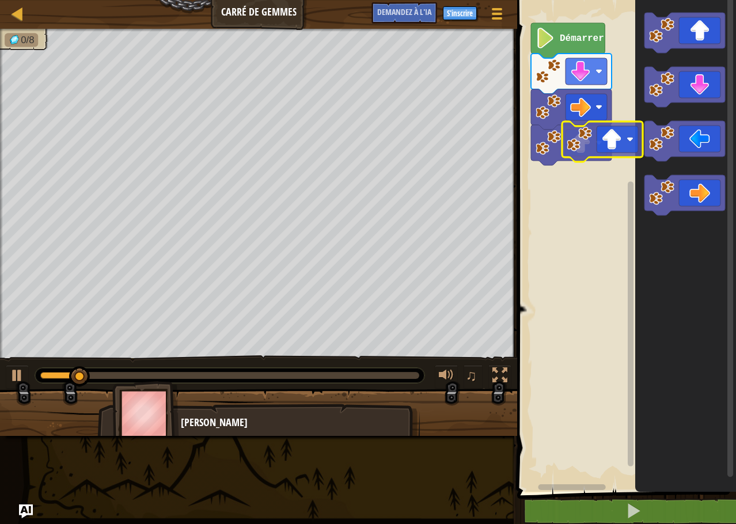
click at [593, 202] on div "Démarrer" at bounding box center [625, 243] width 222 height 498
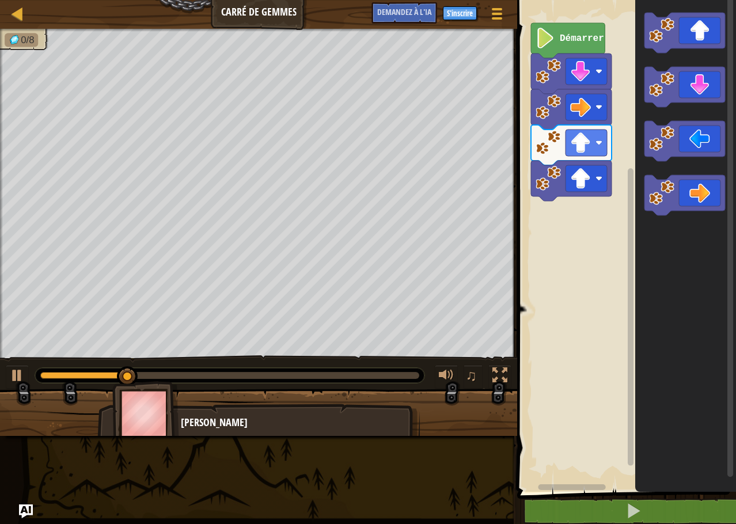
click at [559, 226] on div "Démarrer" at bounding box center [625, 243] width 222 height 498
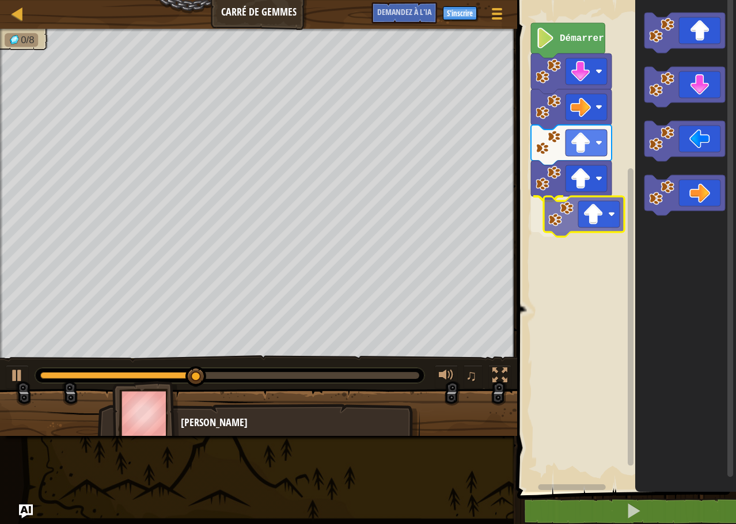
click at [569, 220] on div "Démarrer" at bounding box center [625, 243] width 222 height 498
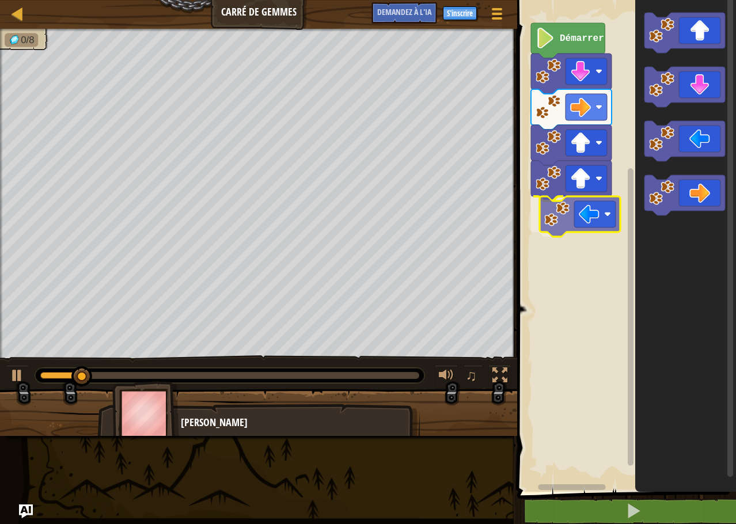
click at [591, 228] on div "Démarrer" at bounding box center [625, 243] width 222 height 498
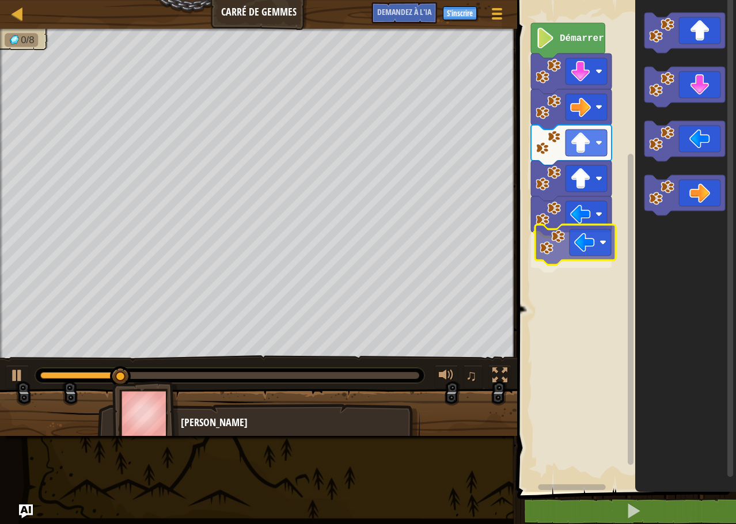
click at [577, 257] on div "Démarrer" at bounding box center [625, 243] width 222 height 498
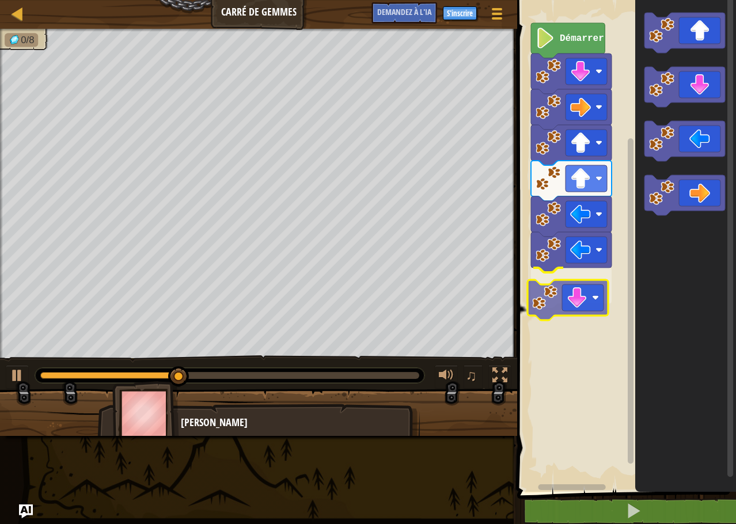
click at [575, 298] on div "Démarrer" at bounding box center [625, 243] width 222 height 498
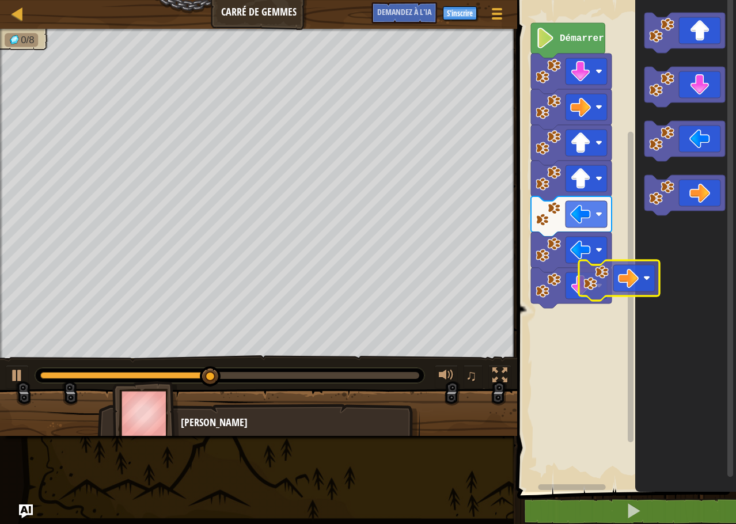
click at [596, 314] on div "Démarrer" at bounding box center [625, 243] width 222 height 498
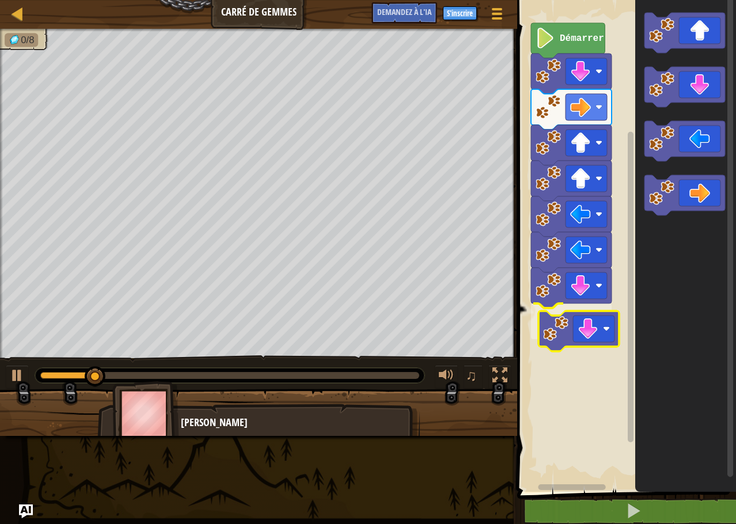
click at [594, 334] on div "Démarrer" at bounding box center [625, 243] width 222 height 498
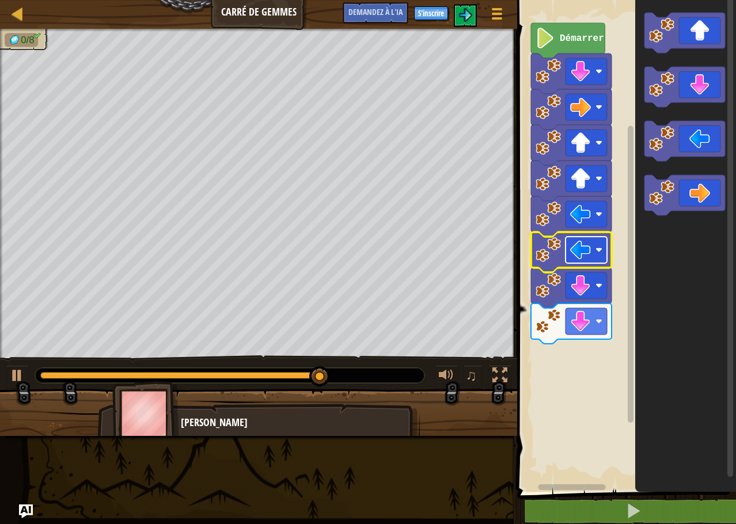
click at [600, 0] on body "Carte Carré de Gemmes Menu du jeu S'inscrire Demandez à l'IA 1 [DEMOGRAPHIC_DAT…" at bounding box center [368, 0] width 736 height 0
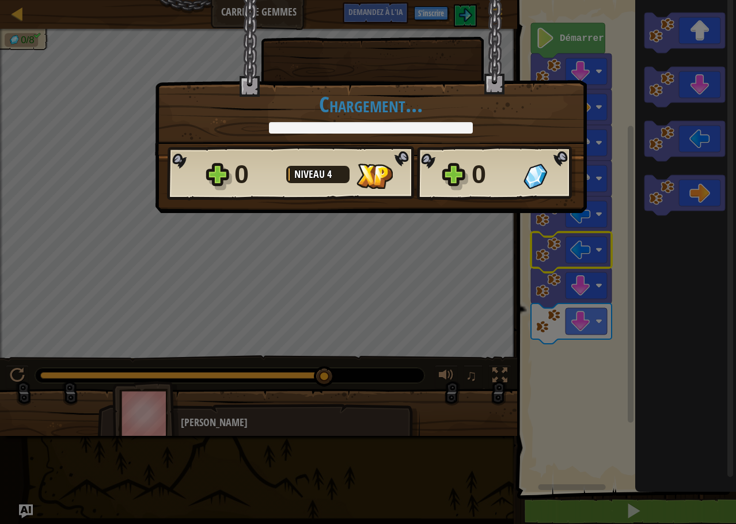
click at [707, 281] on div "× Notez ce niveau : Chargement... Cannelures réticulées... Chargement... 0 Nive…" at bounding box center [368, 262] width 736 height 524
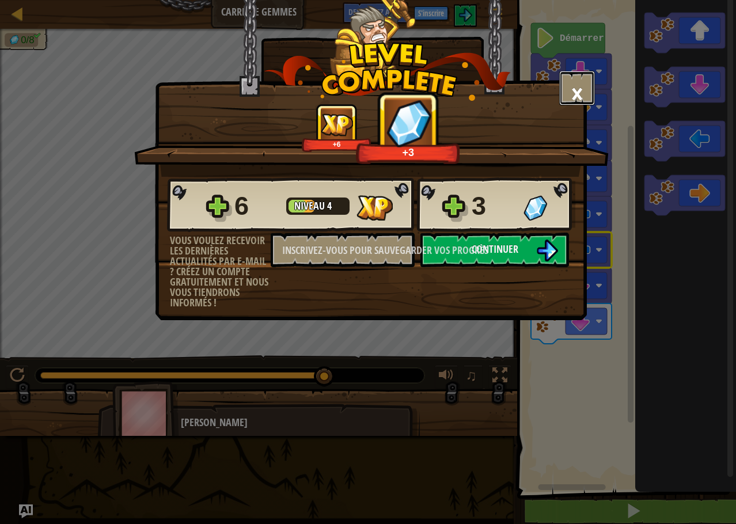
click at [573, 84] on font "×" at bounding box center [577, 93] width 13 height 39
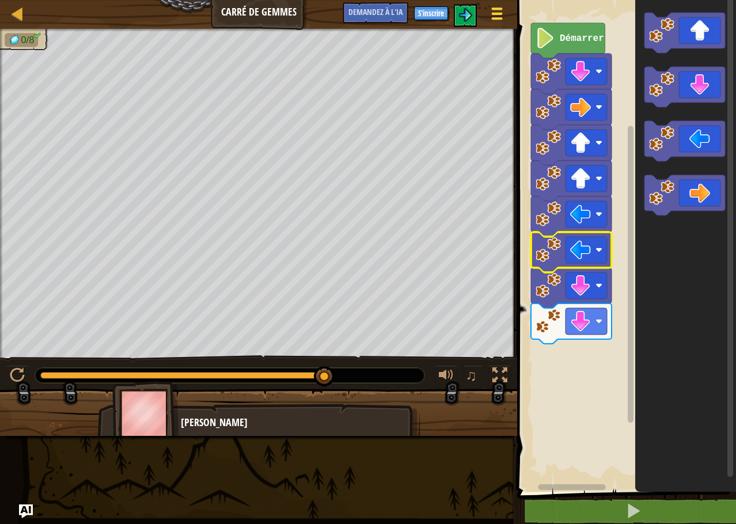
click at [490, 17] on div at bounding box center [497, 13] width 16 height 17
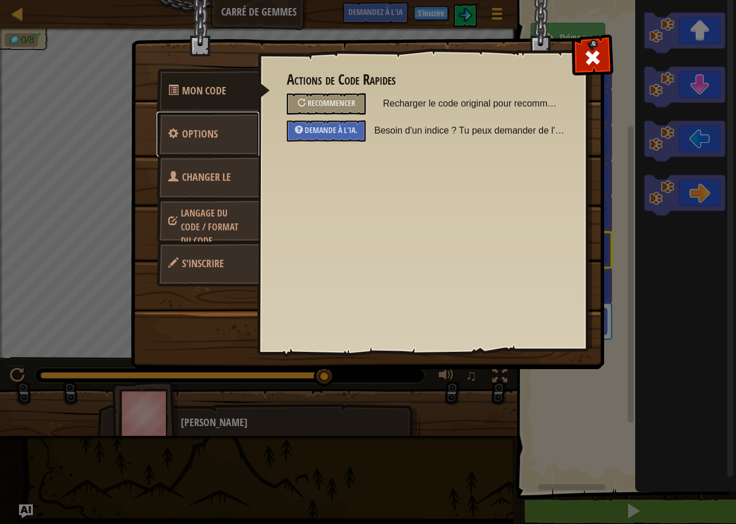
click at [223, 127] on link "Options" at bounding box center [208, 134] width 103 height 45
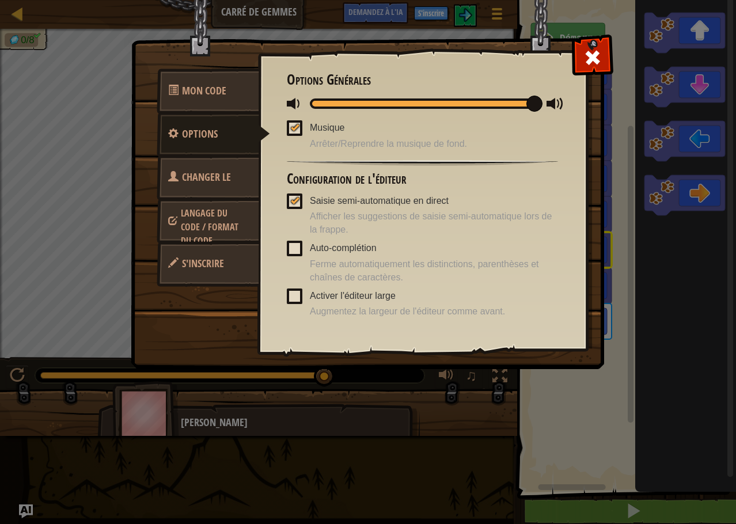
click at [238, 199] on link "Langage du code / Format du code" at bounding box center [208, 227] width 103 height 58
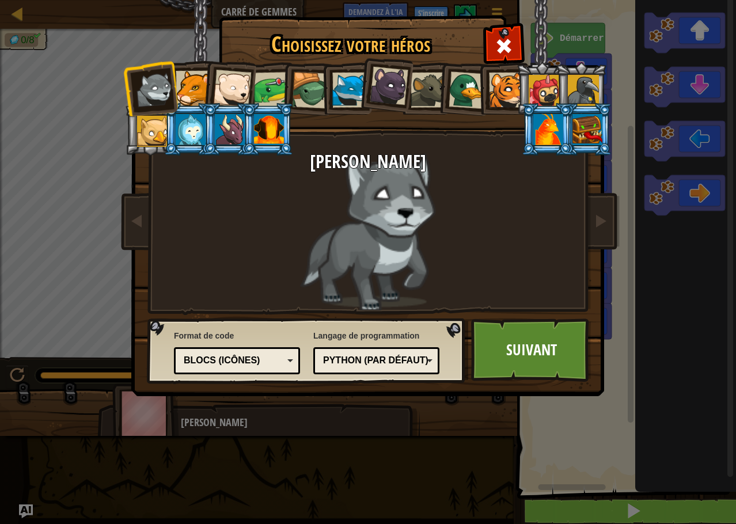
click at [603, 32] on img at bounding box center [370, 190] width 499 height 412
